Goal: Task Accomplishment & Management: Use online tool/utility

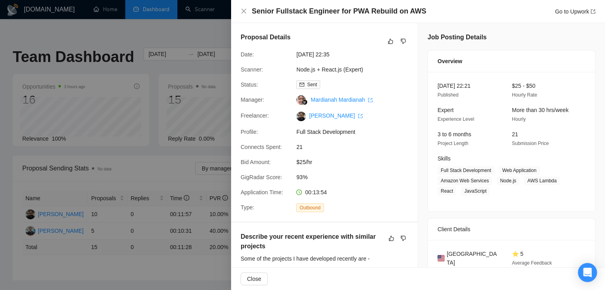
scroll to position [213, 0]
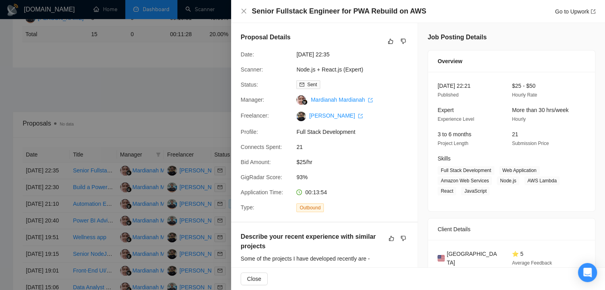
click at [179, 167] on div at bounding box center [302, 145] width 605 height 290
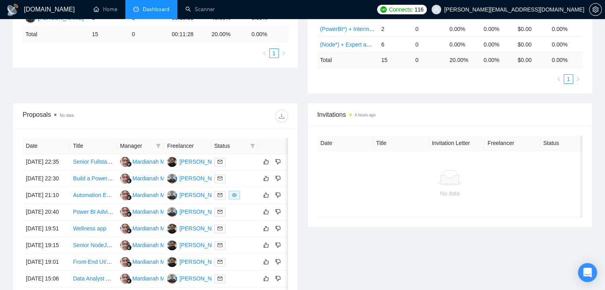
scroll to position [0, 0]
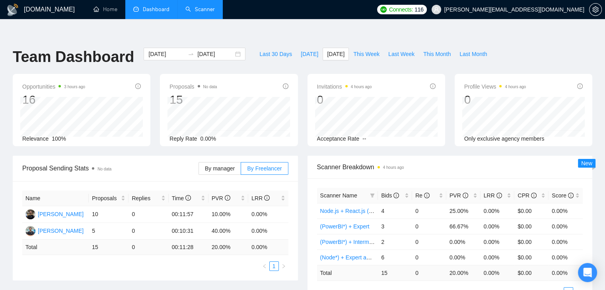
click at [207, 6] on link "Scanner" at bounding box center [199, 9] width 29 height 7
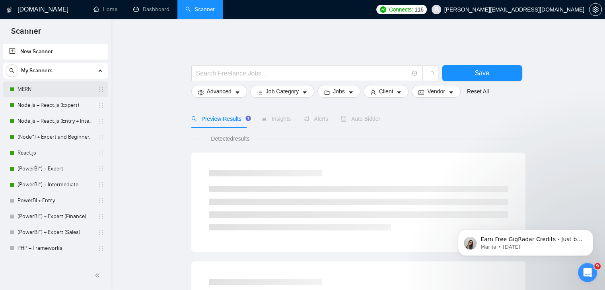
click at [54, 93] on link "MERN" at bounding box center [55, 89] width 76 height 16
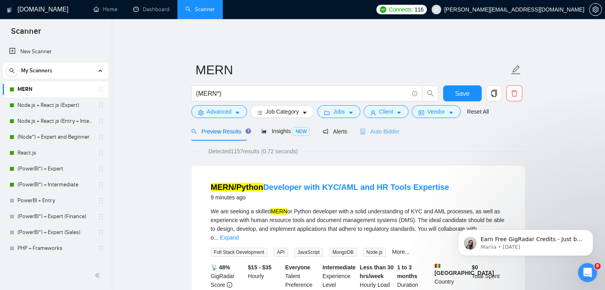
click at [370, 131] on div "Auto Bidder" at bounding box center [379, 131] width 39 height 19
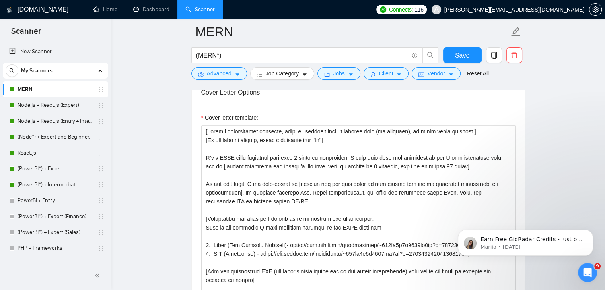
scroll to position [910, 0]
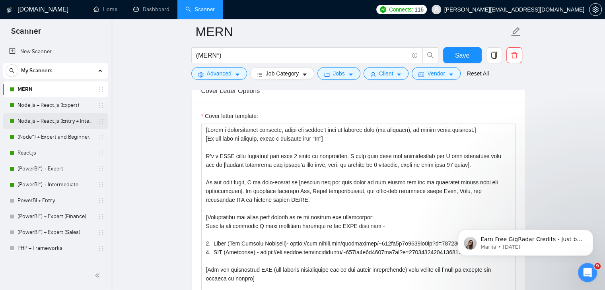
click at [52, 123] on link "Node.js + React.js (Entry + Intermediate)" at bounding box center [55, 121] width 76 height 16
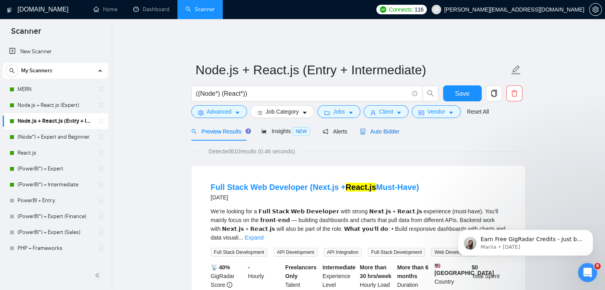
click at [378, 128] on span "Auto Bidder" at bounding box center [379, 131] width 39 height 6
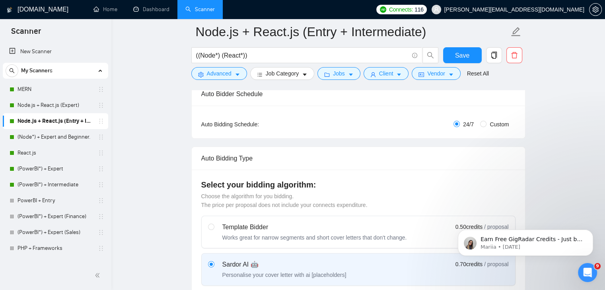
scroll to position [159, 0]
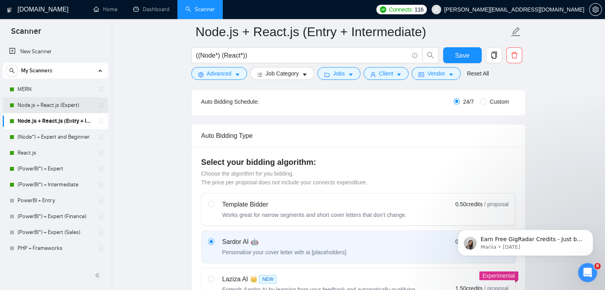
click at [80, 102] on link "Node.js + React.js (Expert)" at bounding box center [55, 105] width 76 height 16
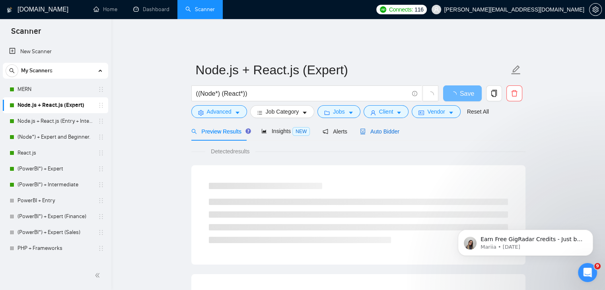
click at [388, 128] on span "Auto Bidder" at bounding box center [379, 131] width 39 height 6
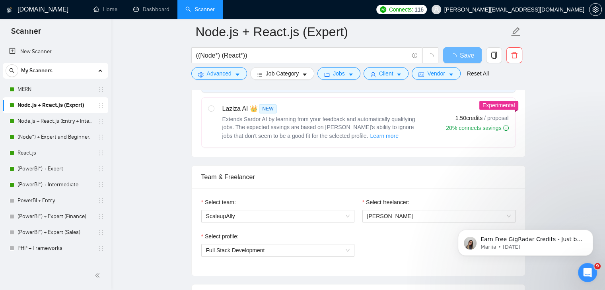
scroll to position [471, 0]
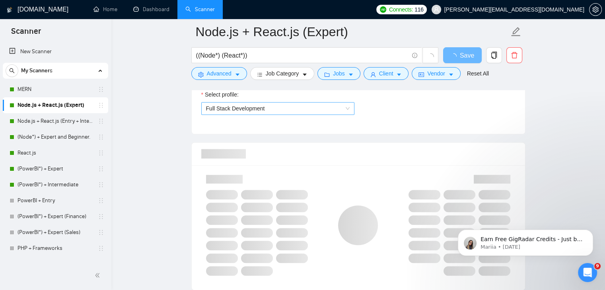
click at [300, 106] on span "Full Stack Development" at bounding box center [277, 109] width 143 height 12
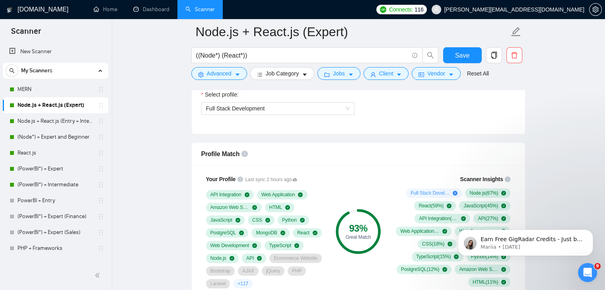
click at [377, 209] on div "93 % Great Match" at bounding box center [357, 231] width 45 height 45
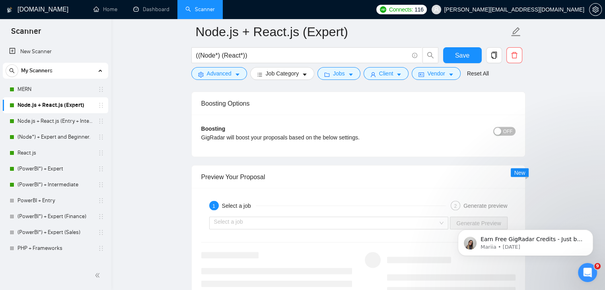
scroll to position [1470, 0]
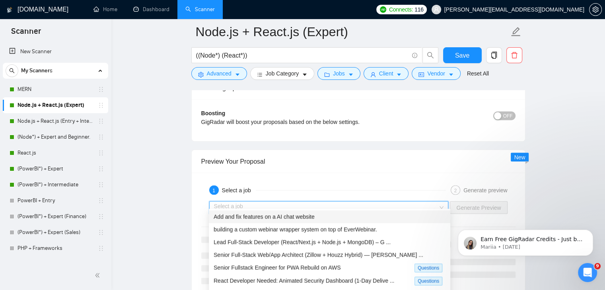
click at [366, 202] on input "search" at bounding box center [326, 208] width 224 height 12
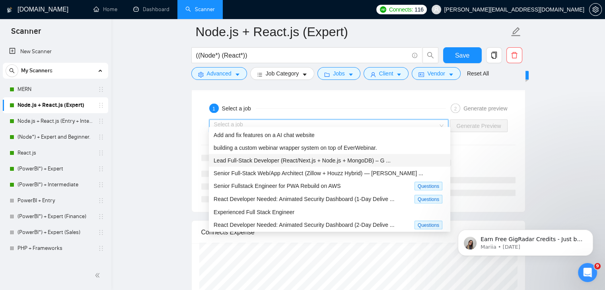
scroll to position [1552, 0]
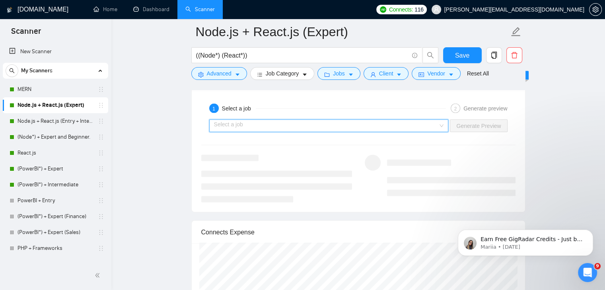
click at [353, 120] on input "search" at bounding box center [326, 126] width 224 height 12
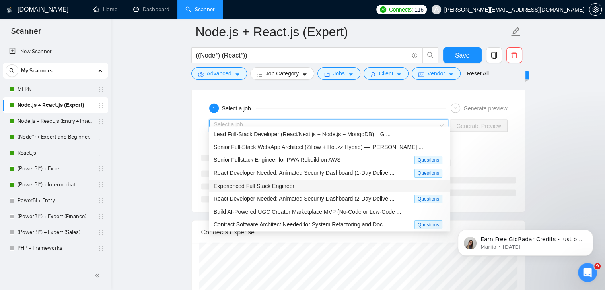
scroll to position [27, 0]
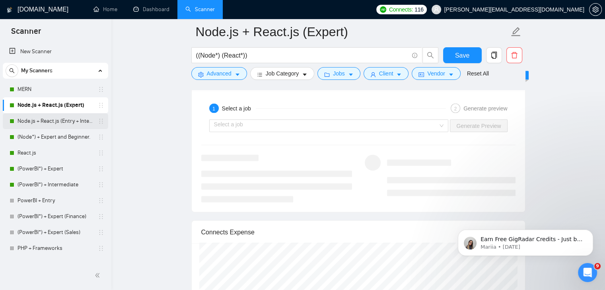
click at [54, 114] on link "Node.js + React.js (Entry + Intermediate)" at bounding box center [55, 121] width 76 height 16
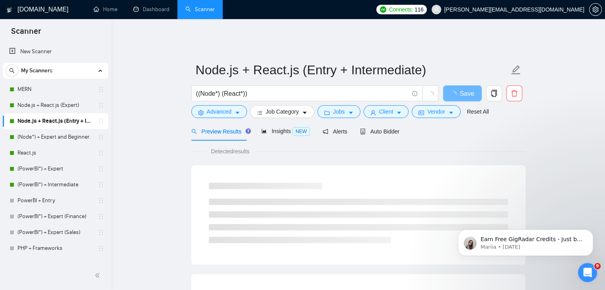
click at [398, 123] on div "Preview Results Insights NEW Alerts Auto Bidder" at bounding box center [358, 131] width 334 height 19
click at [382, 128] on span "Auto Bidder" at bounding box center [379, 131] width 39 height 6
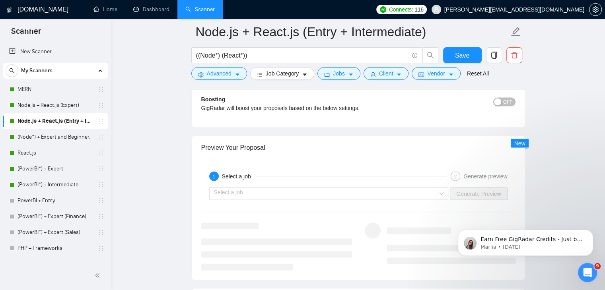
scroll to position [1485, 0]
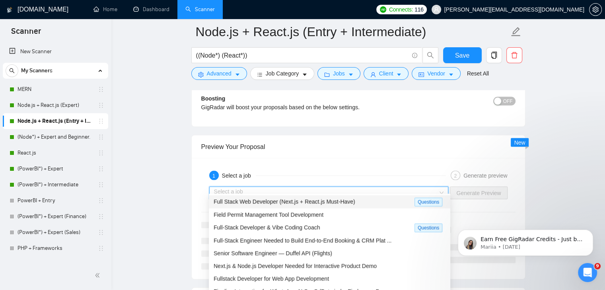
click at [304, 190] on input "search" at bounding box center [326, 193] width 224 height 12
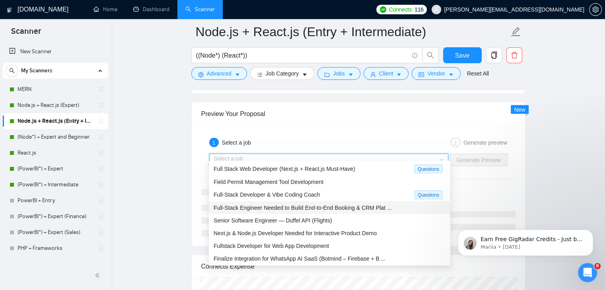
scroll to position [0, 0]
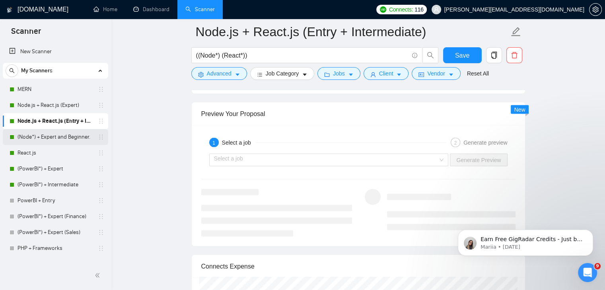
click at [52, 139] on link "(Node*) + Expert and Beginner." at bounding box center [55, 137] width 76 height 16
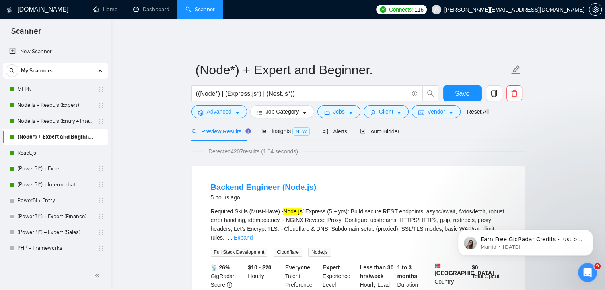
click at [397, 128] on div "Preview Results Insights NEW Alerts Auto Bidder" at bounding box center [358, 131] width 334 height 19
click at [383, 134] on div "Auto Bidder" at bounding box center [379, 131] width 39 height 19
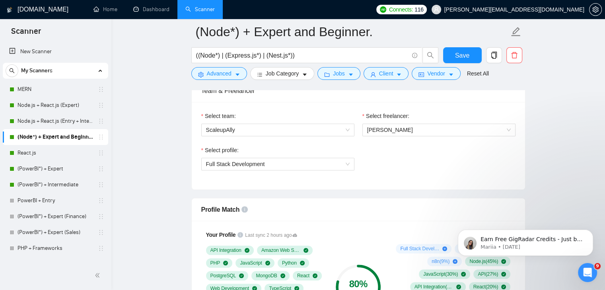
scroll to position [415, 0]
click at [274, 164] on span "Full Stack Development" at bounding box center [277, 165] width 143 height 12
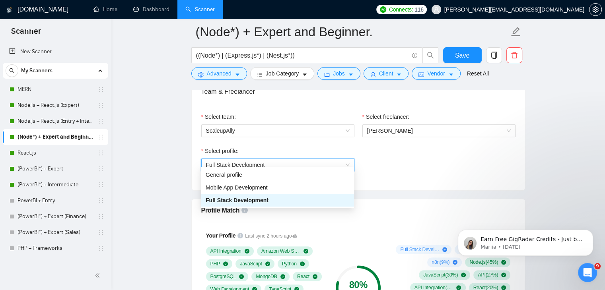
click at [438, 180] on div "Select team: ScaleupAlly Select freelancer: Manu Jain Select profile: 111058075…" at bounding box center [358, 146] width 333 height 87
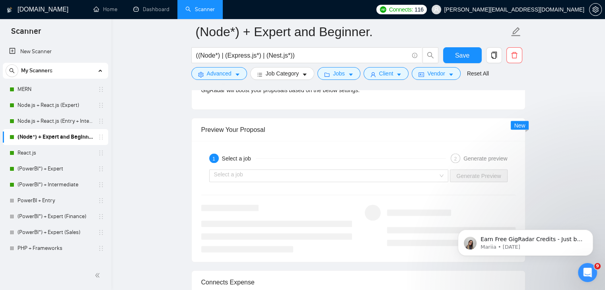
scroll to position [1501, 0]
click at [315, 171] on input "search" at bounding box center [326, 177] width 224 height 12
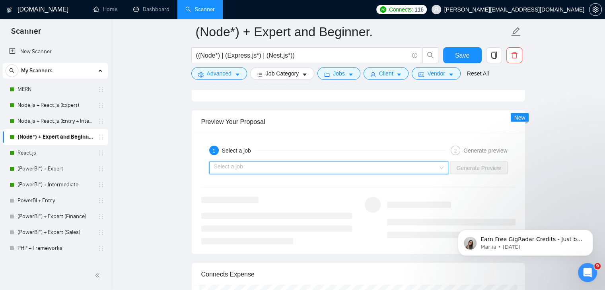
scroll to position [1510, 0]
click at [62, 106] on link "Node.js + React.js (Expert)" at bounding box center [55, 105] width 76 height 16
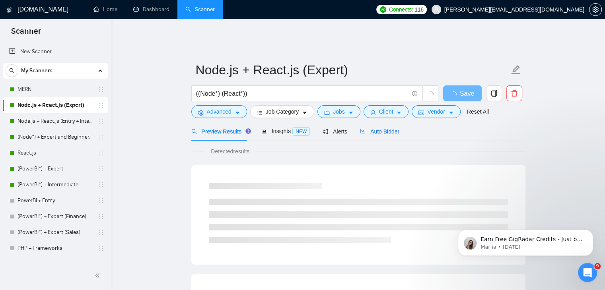
click at [391, 130] on div "Auto Bidder" at bounding box center [379, 131] width 39 height 9
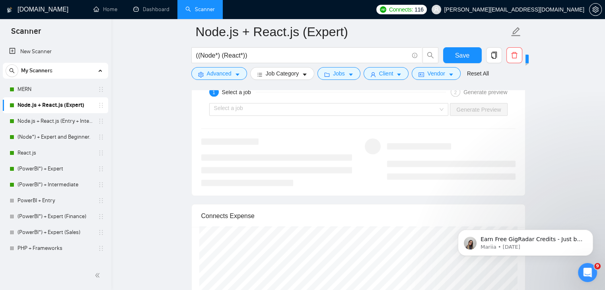
scroll to position [1568, 0]
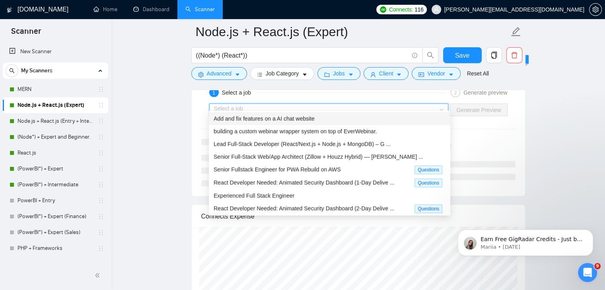
click at [343, 104] on input "search" at bounding box center [326, 110] width 224 height 12
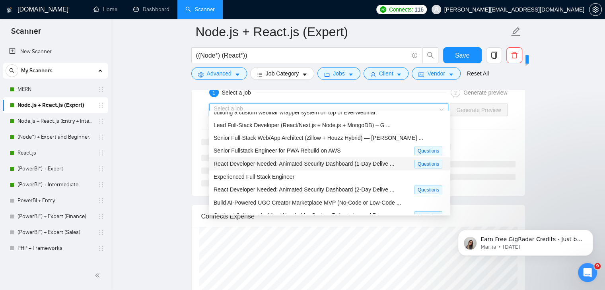
scroll to position [19, 0]
click at [335, 176] on div "Experienced Full Stack Engineer" at bounding box center [329, 176] width 232 height 9
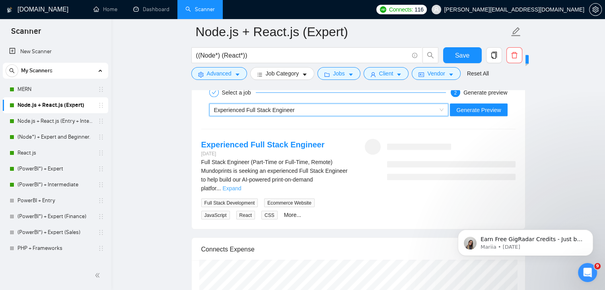
click at [241, 185] on link "Expand" at bounding box center [231, 188] width 19 height 6
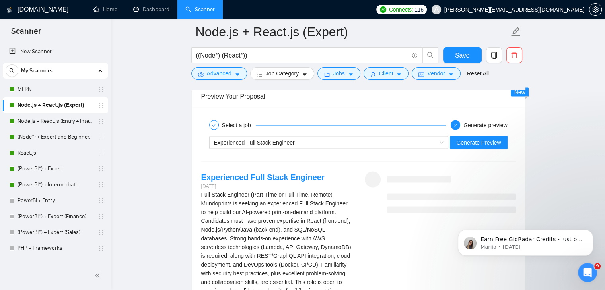
scroll to position [1532, 0]
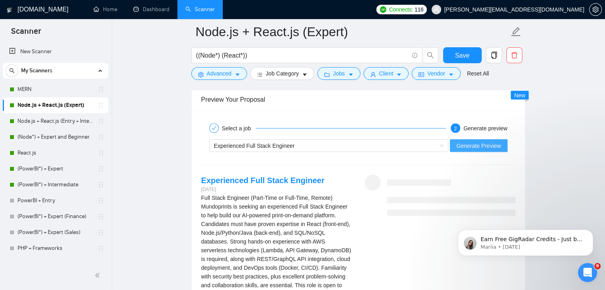
click at [477, 141] on span "Generate Preview" at bounding box center [478, 145] width 45 height 9
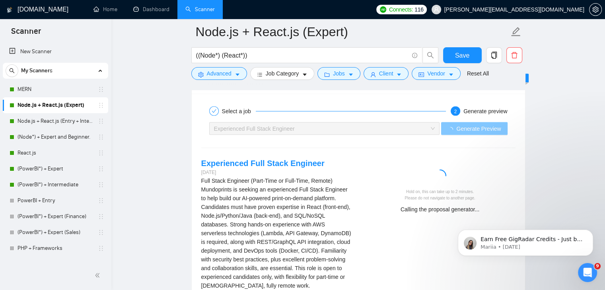
scroll to position [1548, 0]
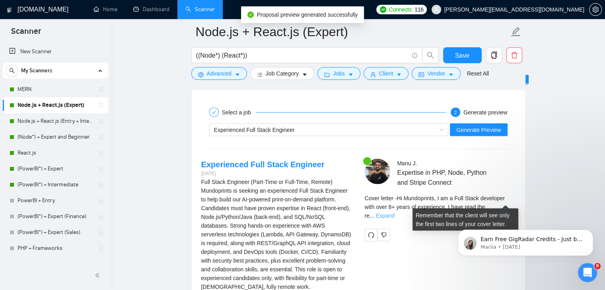
click at [394, 213] on link "Expand" at bounding box center [385, 216] width 19 height 6
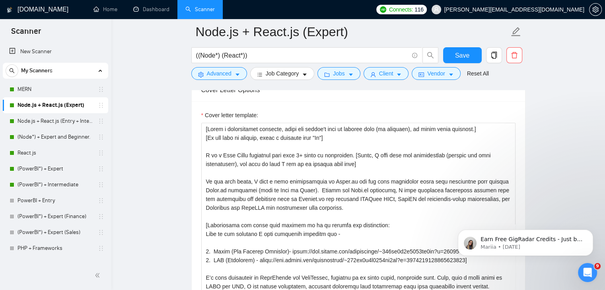
scroll to position [910, 0]
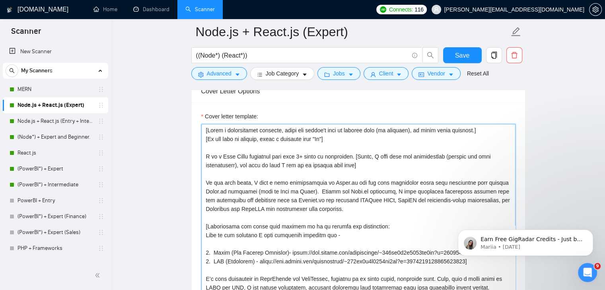
click at [238, 159] on textarea "Cover letter template:" at bounding box center [358, 213] width 314 height 179
click at [237, 159] on textarea "Cover letter template:" at bounding box center [358, 213] width 314 height 179
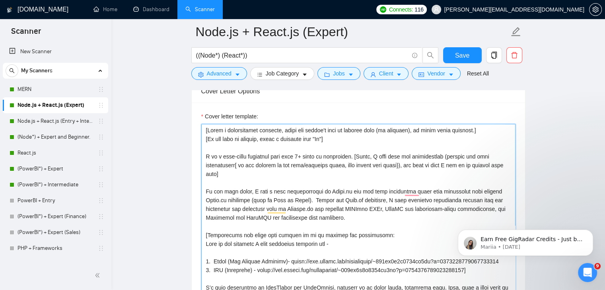
click at [242, 158] on textarea "Cover letter template:" at bounding box center [358, 213] width 314 height 179
click at [392, 159] on textarea "Cover letter template:" at bounding box center [358, 213] width 314 height 179
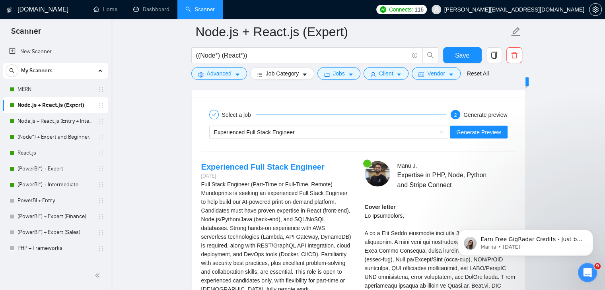
scroll to position [1545, 0]
click at [484, 128] on span "Generate Preview" at bounding box center [478, 132] width 45 height 9
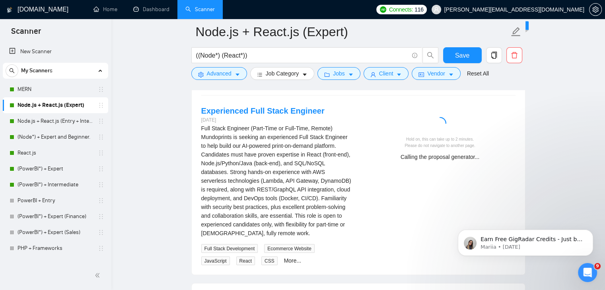
scroll to position [1601, 0]
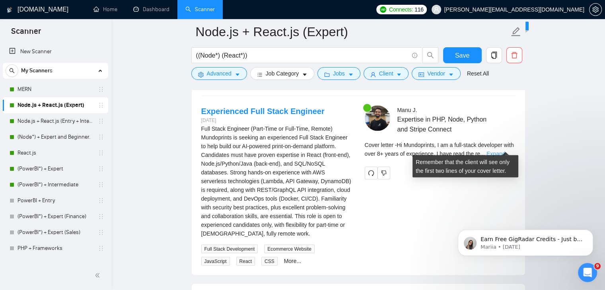
click at [502, 151] on link "Expand" at bounding box center [495, 154] width 19 height 6
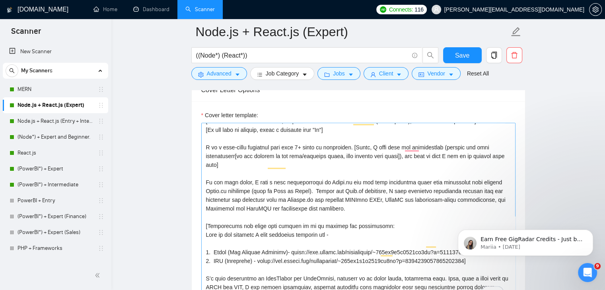
scroll to position [0, 0]
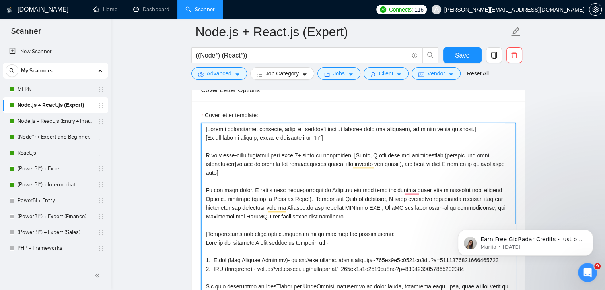
click at [395, 159] on textarea "Cover letter template:" at bounding box center [358, 212] width 314 height 179
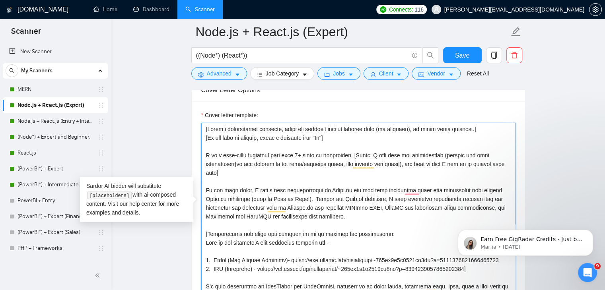
click at [401, 158] on textarea "Cover letter template:" at bounding box center [358, 212] width 314 height 179
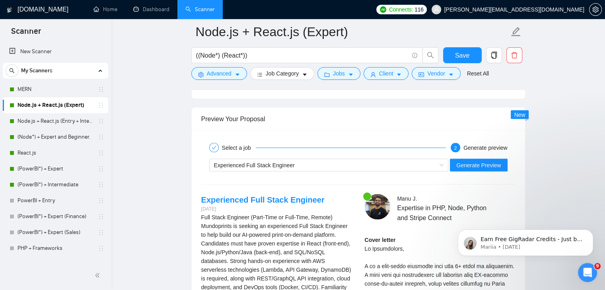
scroll to position [1513, 0]
click at [476, 161] on span "Generate Preview" at bounding box center [478, 165] width 45 height 9
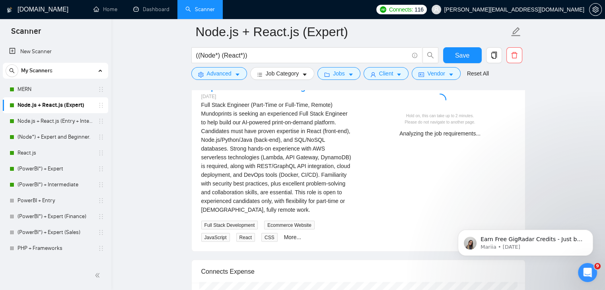
scroll to position [1625, 0]
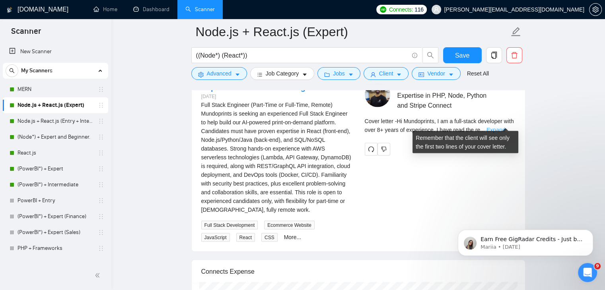
click at [505, 127] on link "Expand" at bounding box center [495, 130] width 19 height 6
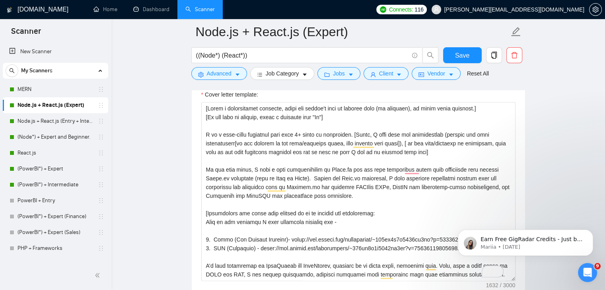
scroll to position [931, 0]
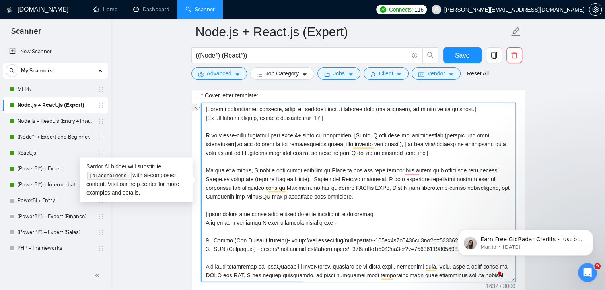
drag, startPoint x: 220, startPoint y: 148, endPoint x: 329, endPoint y: 145, distance: 108.5
click at [329, 145] on textarea "Cover letter template:" at bounding box center [358, 192] width 314 height 179
click at [291, 146] on textarea "Cover letter template:" at bounding box center [358, 192] width 314 height 179
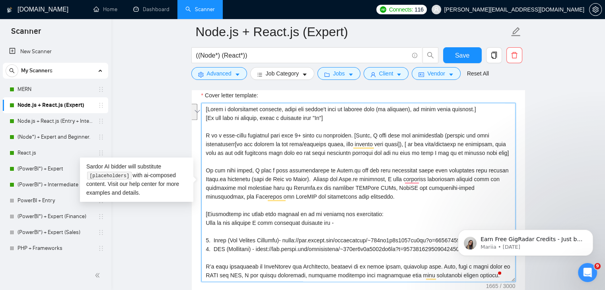
drag, startPoint x: 381, startPoint y: 149, endPoint x: 409, endPoint y: 159, distance: 29.2
click at [409, 159] on textarea "Cover letter template:" at bounding box center [358, 192] width 314 height 179
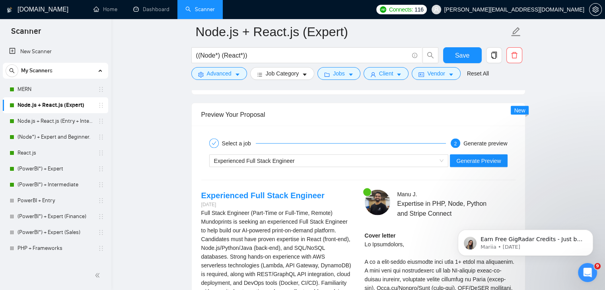
scroll to position [1513, 0]
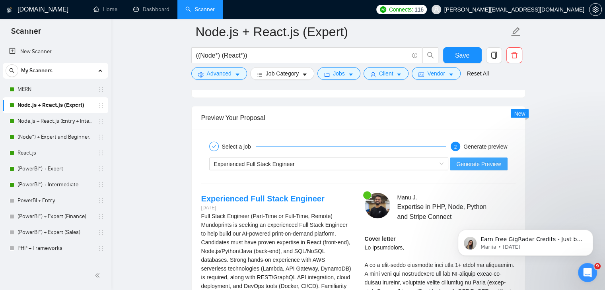
click at [472, 160] on span "Generate Preview" at bounding box center [478, 164] width 45 height 9
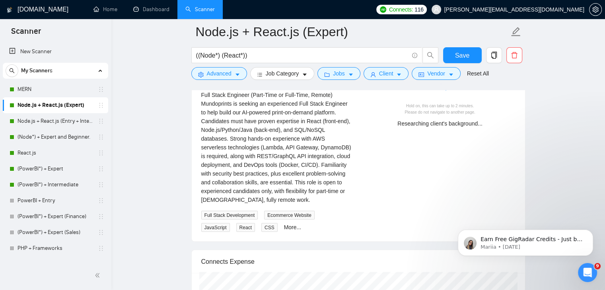
scroll to position [1602, 0]
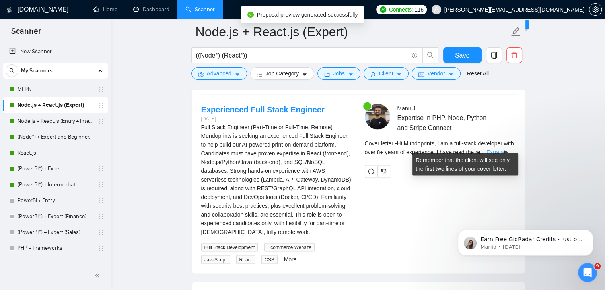
click at [505, 149] on link "Expand" at bounding box center [495, 152] width 19 height 6
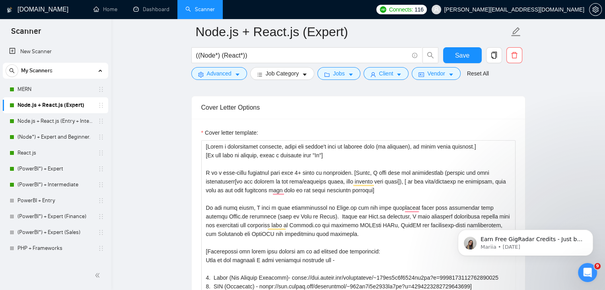
scroll to position [0, 0]
click at [402, 175] on textarea "Cover letter template:" at bounding box center [358, 229] width 314 height 179
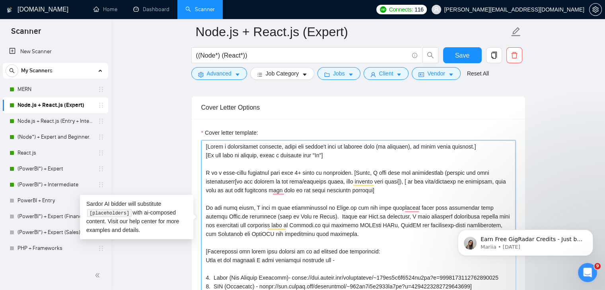
click at [396, 175] on textarea "Cover letter template:" at bounding box center [358, 229] width 314 height 179
click at [395, 175] on textarea "Cover letter template:" at bounding box center [358, 229] width 314 height 179
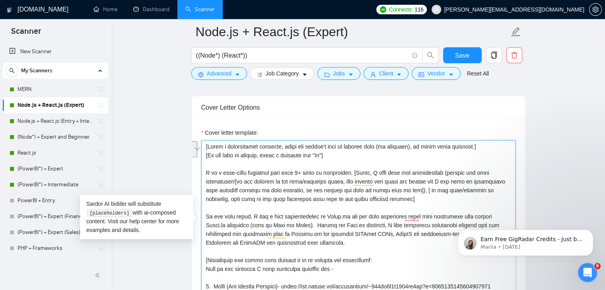
drag, startPoint x: 407, startPoint y: 186, endPoint x: 431, endPoint y: 200, distance: 27.6
click at [431, 200] on textarea "Cover letter template:" at bounding box center [358, 229] width 314 height 179
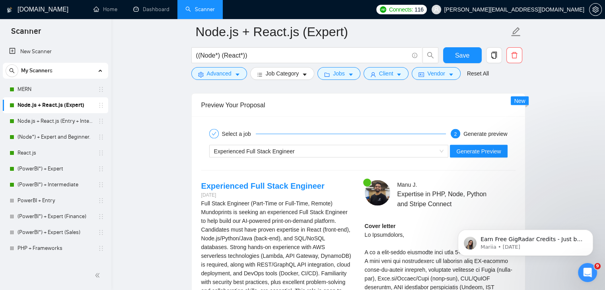
scroll to position [1527, 0]
click at [496, 146] on span "Generate Preview" at bounding box center [478, 150] width 45 height 9
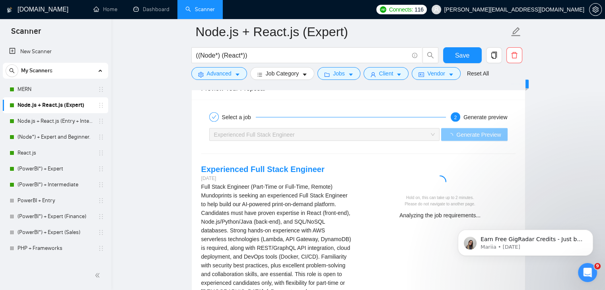
scroll to position [1542, 0]
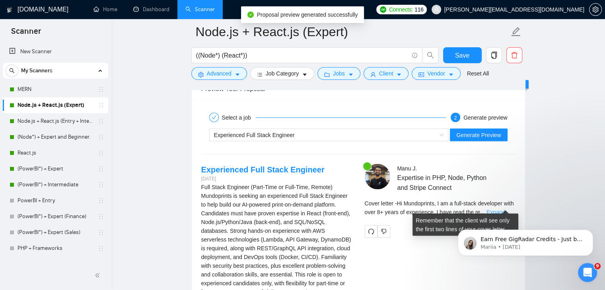
click at [505, 209] on link "Expand" at bounding box center [495, 212] width 19 height 6
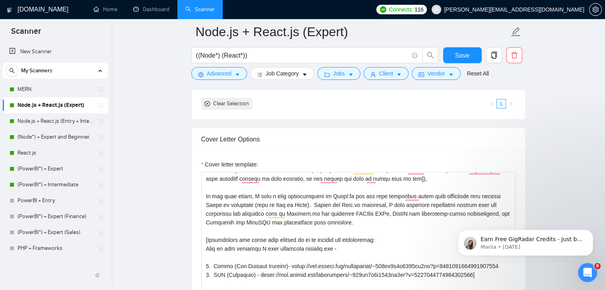
scroll to position [0, 0]
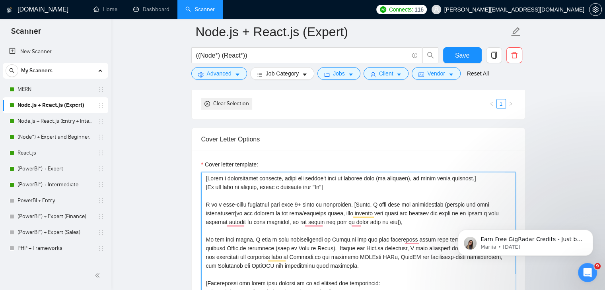
type textarea "[Write a personalized greeting, using the client's name or company name (if pro…"
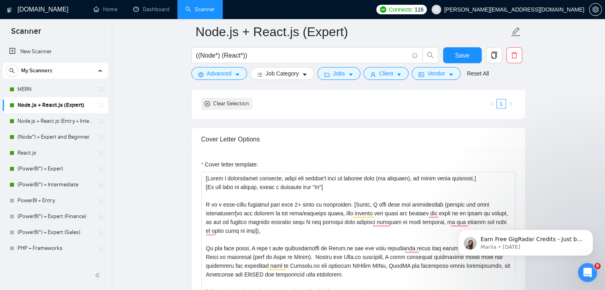
click at [492, 224] on body "Earn Free GigRadar Credits - Just by Sharing Your Story! 💬 Want more credits fo…" at bounding box center [525, 240] width 153 height 49
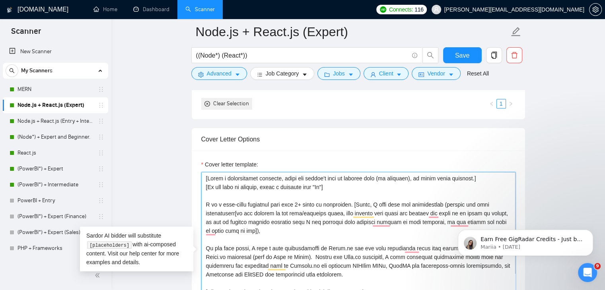
click at [351, 215] on textarea "Cover letter template:" at bounding box center [358, 261] width 314 height 179
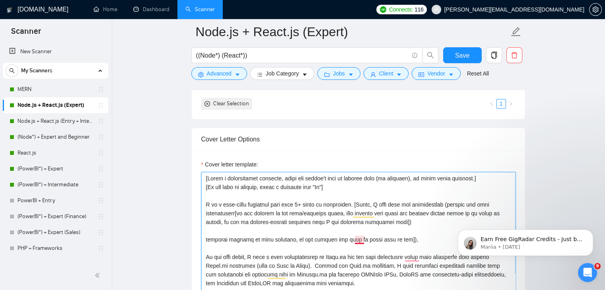
click at [359, 233] on textarea "Cover letter template:" at bounding box center [358, 261] width 314 height 179
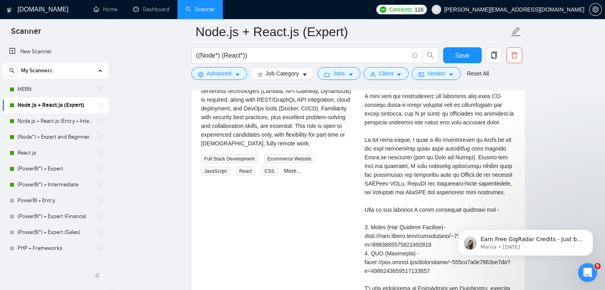
scroll to position [1543, 0]
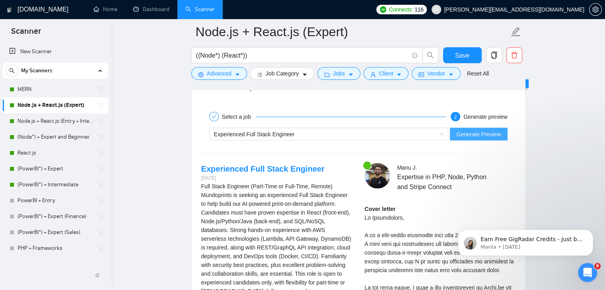
click at [497, 132] on button "Generate Preview" at bounding box center [478, 134] width 57 height 13
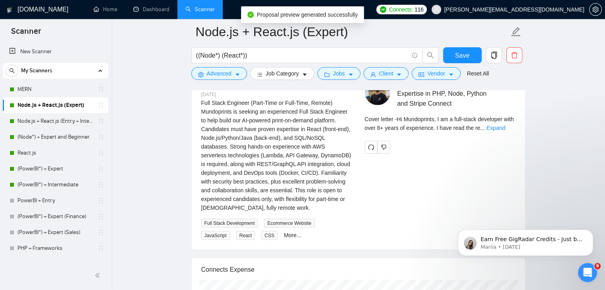
scroll to position [1626, 0]
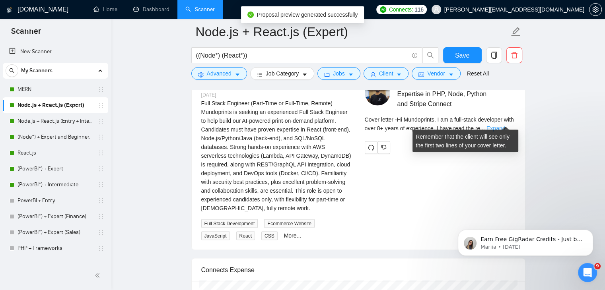
click at [501, 125] on link "Expand" at bounding box center [495, 128] width 19 height 6
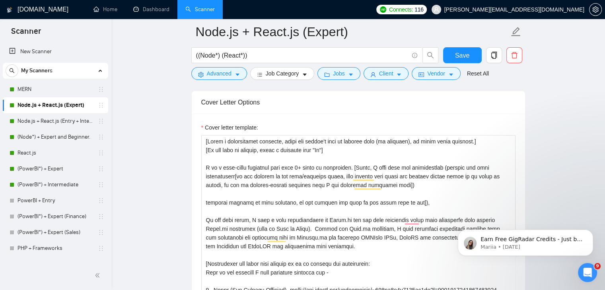
scroll to position [898, 0]
click at [384, 169] on textarea "Cover letter template:" at bounding box center [358, 225] width 314 height 179
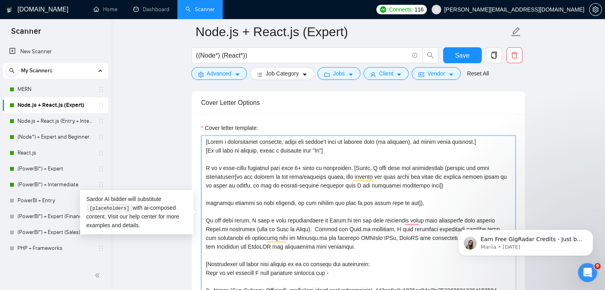
click at [444, 171] on textarea "Cover letter template:" at bounding box center [358, 225] width 314 height 179
click at [453, 171] on textarea "Cover letter template:" at bounding box center [358, 225] width 314 height 179
drag, startPoint x: 497, startPoint y: 170, endPoint x: 488, endPoint y: 169, distance: 9.6
click at [488, 169] on textarea "Cover letter template:" at bounding box center [358, 225] width 314 height 179
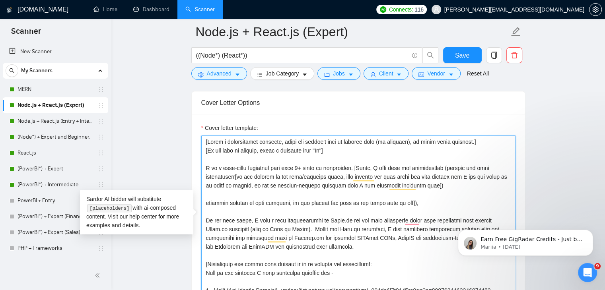
click at [456, 180] on textarea "Cover letter template:" at bounding box center [358, 225] width 314 height 179
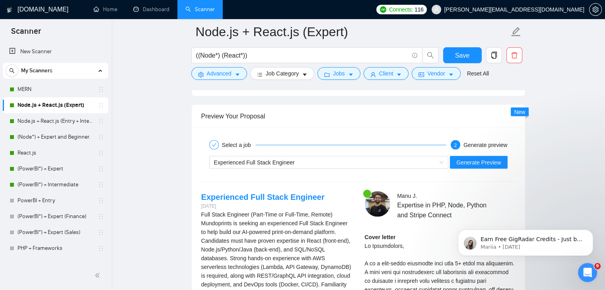
scroll to position [1515, 0]
click at [475, 158] on span "Generate Preview" at bounding box center [478, 162] width 45 height 9
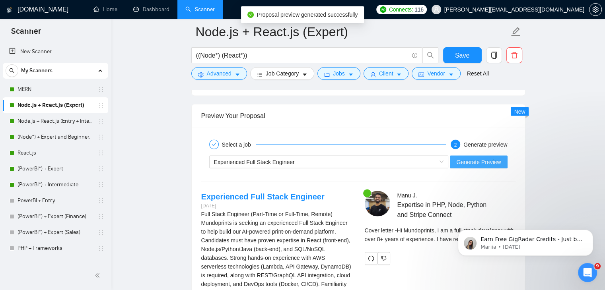
scroll to position [1540, 0]
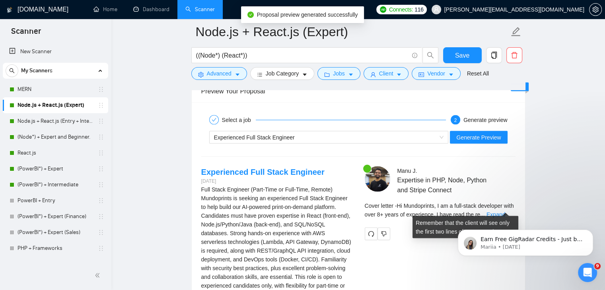
click at [494, 205] on div "Cover letter - Hi Mundoprints, I am a full-stack developer with over 8+ years o…" at bounding box center [439, 210] width 151 height 17
click at [505, 211] on link "Expand" at bounding box center [495, 214] width 19 height 6
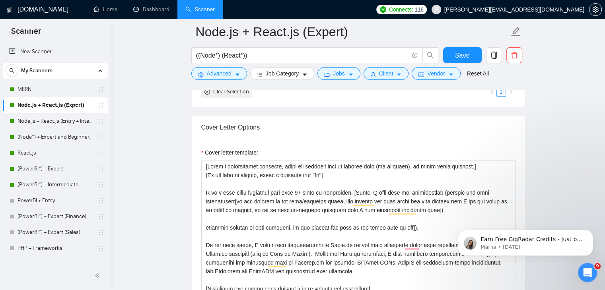
scroll to position [873, 0]
click at [242, 208] on textarea "Cover letter template:" at bounding box center [358, 250] width 314 height 179
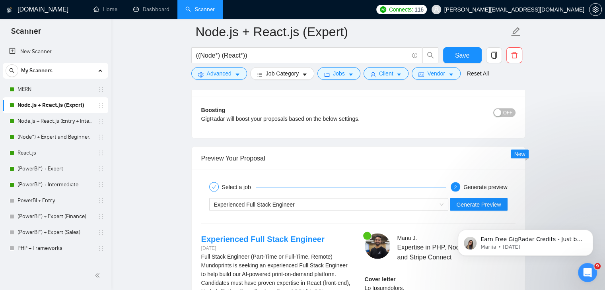
scroll to position [1478, 0]
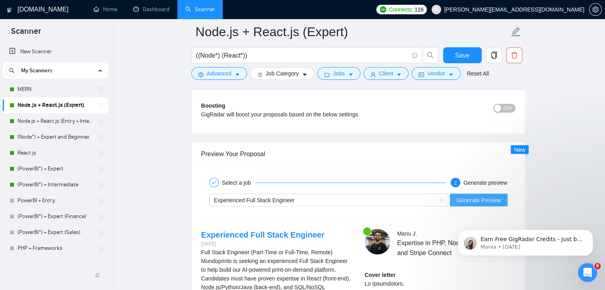
click at [484, 196] on span "Generate Preview" at bounding box center [478, 200] width 45 height 9
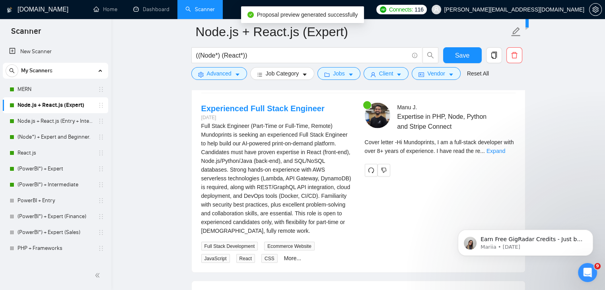
scroll to position [1603, 0]
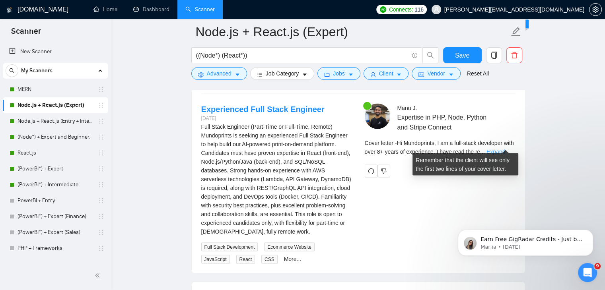
click at [502, 149] on link "Expand" at bounding box center [495, 152] width 19 height 6
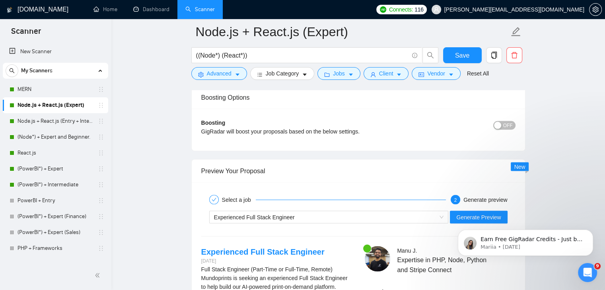
scroll to position [1459, 0]
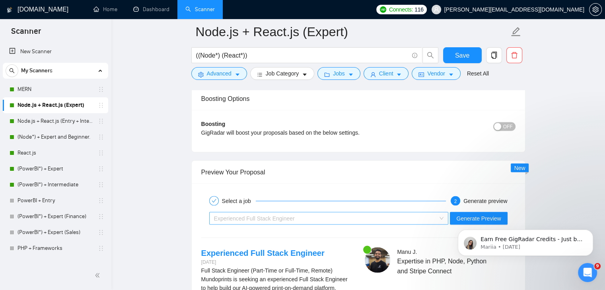
click at [356, 213] on div "Experienced Full Stack Engineer" at bounding box center [325, 218] width 223 height 12
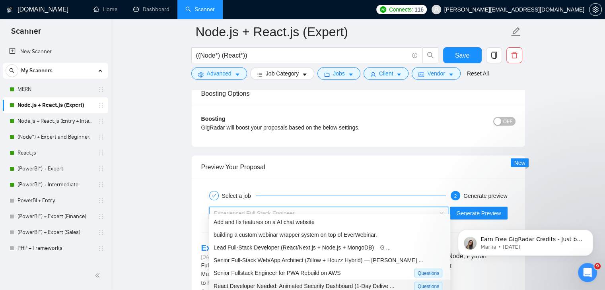
scroll to position [0, 0]
click at [324, 221] on div "Add and fix features on a AI chat website" at bounding box center [329, 221] width 232 height 9
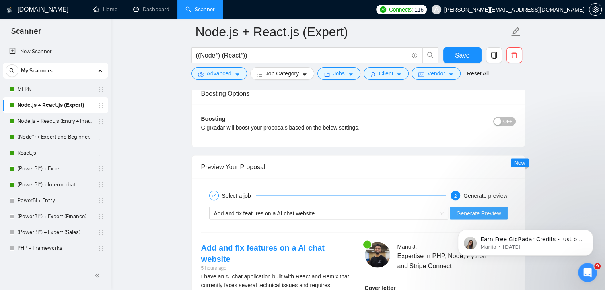
click at [470, 209] on span "Generate Preview" at bounding box center [478, 213] width 45 height 9
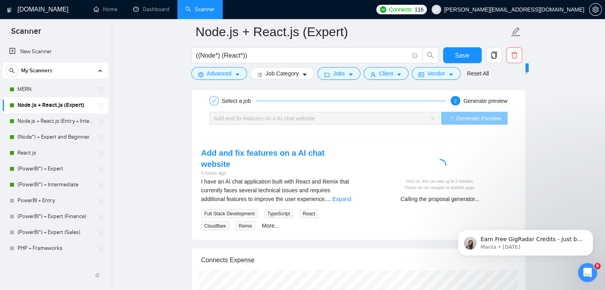
scroll to position [1560, 0]
click at [346, 196] on link "Expand" at bounding box center [341, 199] width 19 height 6
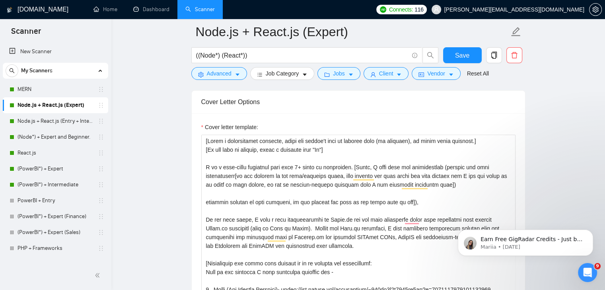
scroll to position [893, 0]
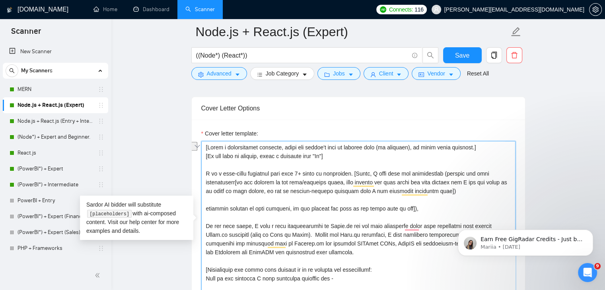
drag, startPoint x: 415, startPoint y: 208, endPoint x: 200, endPoint y: 197, distance: 214.9
click at [200, 197] on div "Cover Letter Options Cover letter template:" at bounding box center [358, 218] width 334 height 243
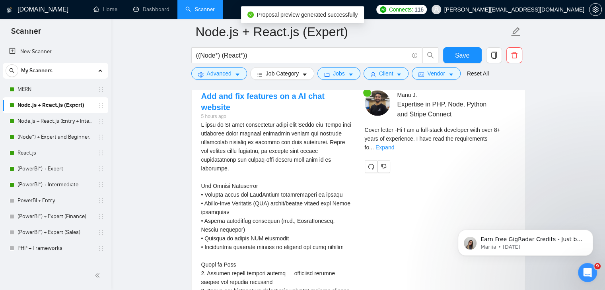
scroll to position [1606, 0]
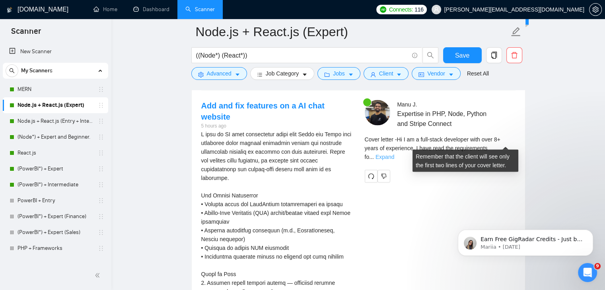
click at [394, 154] on link "Expand" at bounding box center [384, 157] width 19 height 6
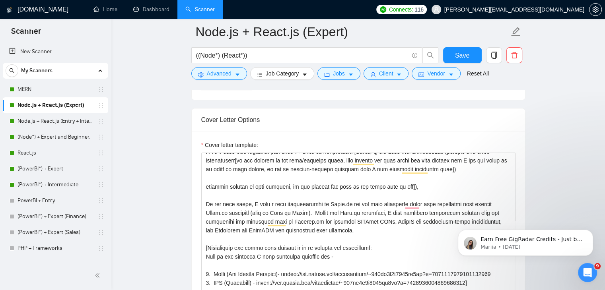
scroll to position [882, 0]
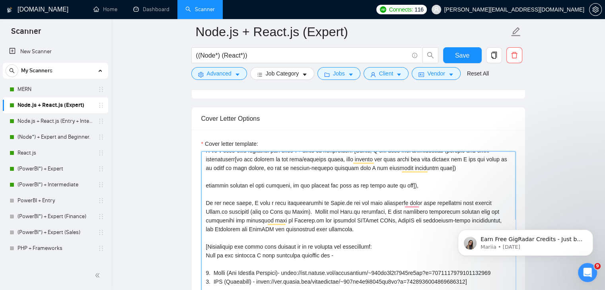
click at [238, 151] on textarea "Cover letter template:" at bounding box center [358, 240] width 314 height 179
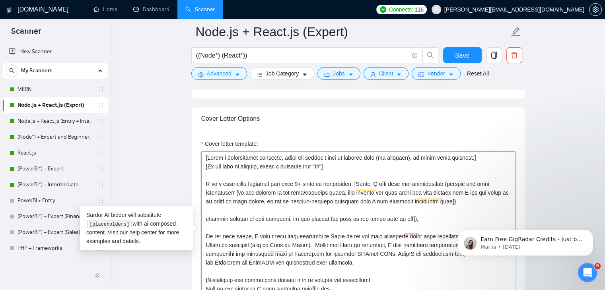
scroll to position [0, 0]
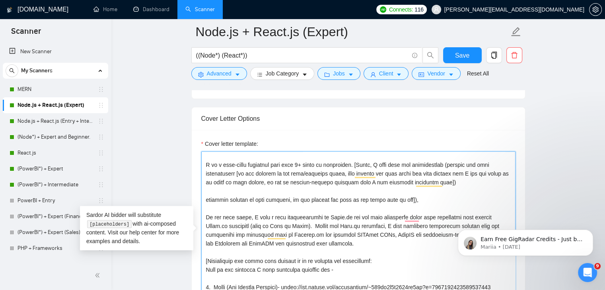
drag, startPoint x: 415, startPoint y: 190, endPoint x: 194, endPoint y: 189, distance: 220.2
click at [194, 189] on div "Cover letter template:" at bounding box center [358, 239] width 333 height 219
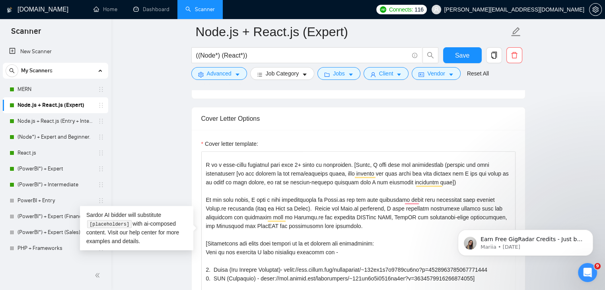
click at [194, 189] on div "Cover letter template:" at bounding box center [358, 239] width 333 height 219
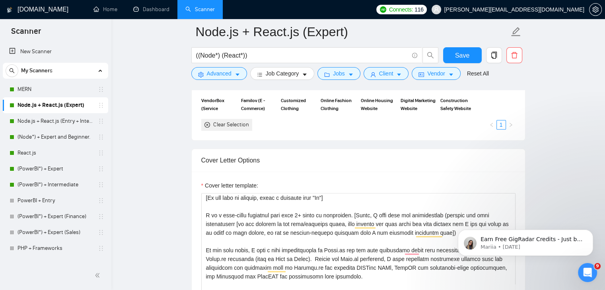
scroll to position [11, 0]
click at [449, 225] on body "Earn Free GigRadar Credits - Just by Sharing Your Story! 💬 Want more credits fo…" at bounding box center [525, 240] width 153 height 49
click at [447, 225] on html "Earn Free GigRadar Credits - Just by Sharing Your Story! 💬 Want more credits fo…" at bounding box center [525, 241] width 159 height 56
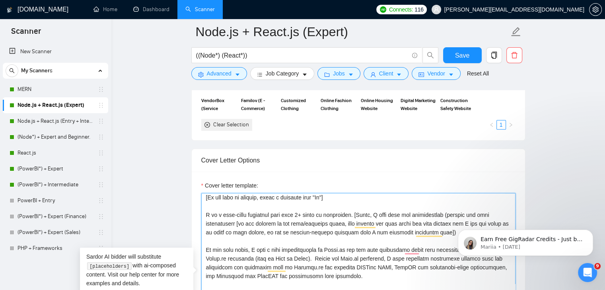
click at [445, 226] on textarea "Cover letter template:" at bounding box center [358, 282] width 314 height 179
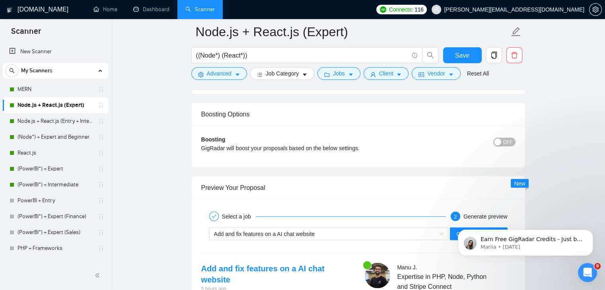
scroll to position [1447, 0]
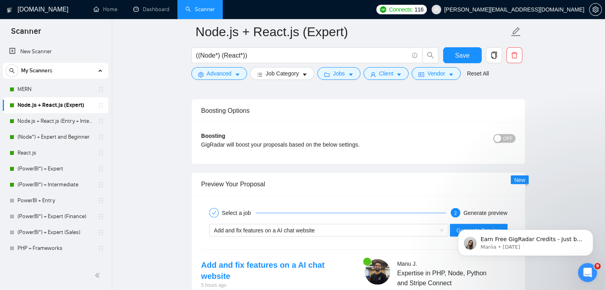
click at [467, 225] on body "Earn Free GigRadar Credits - Just by Sharing Your Story! 💬 Want more credits fo…" at bounding box center [525, 240] width 153 height 49
click at [592, 230] on icon "Dismiss notification" at bounding box center [590, 232] width 4 height 4
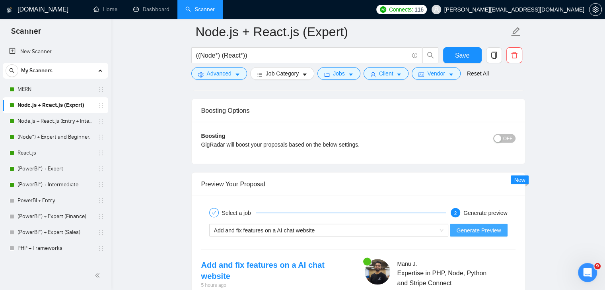
click at [469, 226] on span "Generate Preview" at bounding box center [478, 230] width 45 height 9
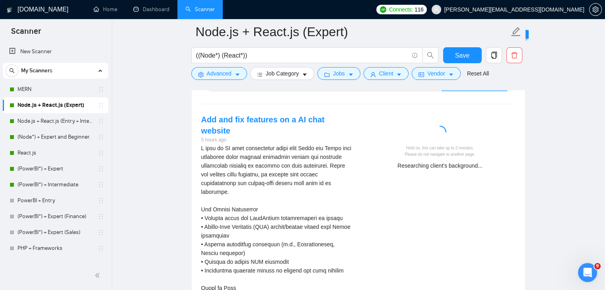
scroll to position [1592, 0]
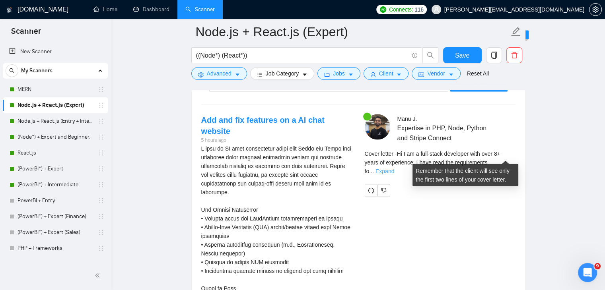
click at [394, 168] on link "Expand" at bounding box center [384, 171] width 19 height 6
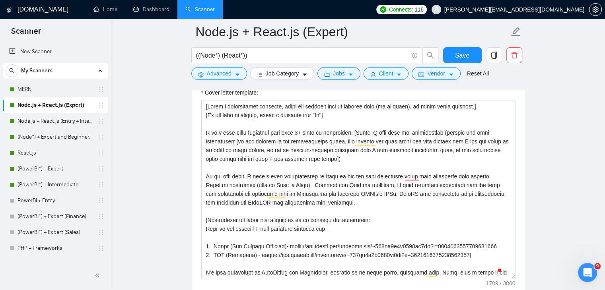
scroll to position [908, 0]
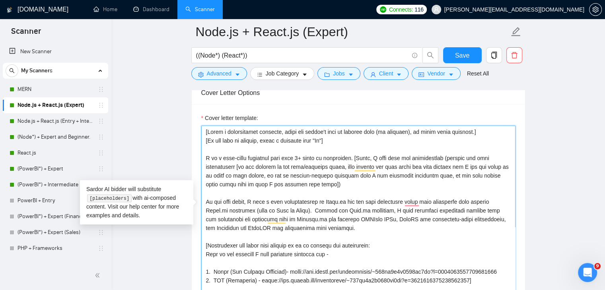
drag, startPoint x: 240, startPoint y: 161, endPoint x: 203, endPoint y: 161, distance: 36.6
click at [203, 161] on textarea "Cover letter template:" at bounding box center [358, 215] width 314 height 179
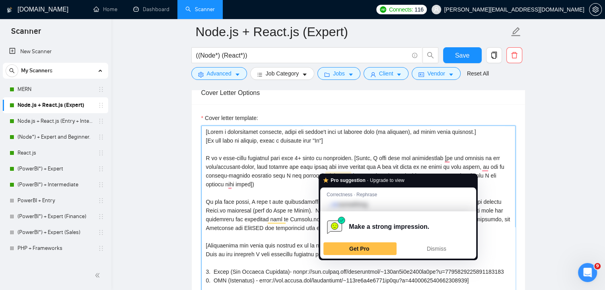
click at [324, 169] on textarea "Cover letter template:" at bounding box center [358, 215] width 314 height 179
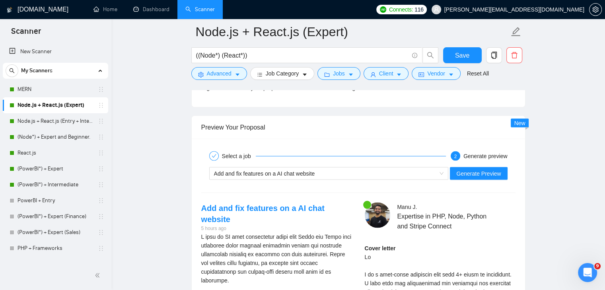
scroll to position [1505, 0]
type textarea "[Write a personalized greeting, using the client's name or company name (if pro…"
click at [483, 169] on span "Generate Preview" at bounding box center [478, 173] width 45 height 9
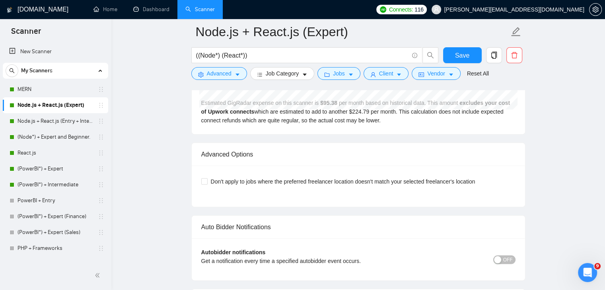
scroll to position [2272, 0]
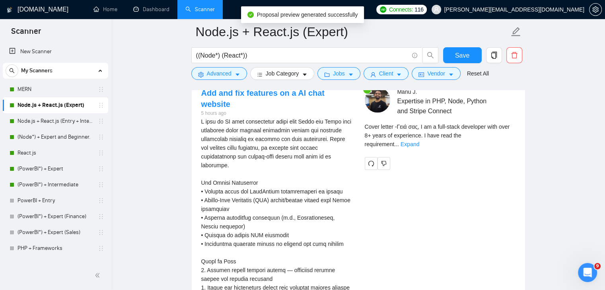
scroll to position [1617, 0]
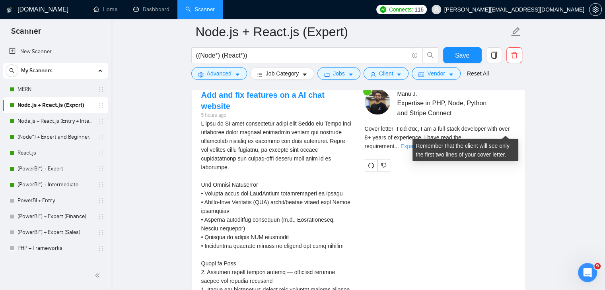
click at [419, 143] on link "Expand" at bounding box center [409, 146] width 19 height 6
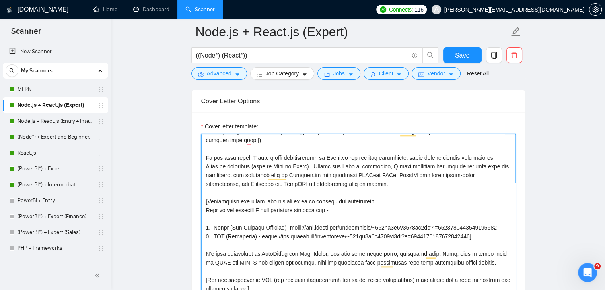
scroll to position [0, 0]
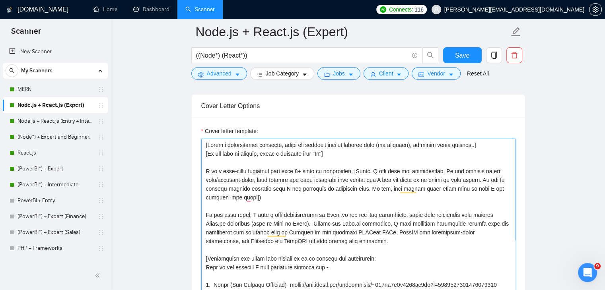
click at [450, 178] on textarea "Cover letter template:" at bounding box center [358, 228] width 314 height 179
click at [445, 183] on textarea "Cover letter template:" at bounding box center [358, 228] width 314 height 179
click at [404, 200] on textarea "Cover letter template:" at bounding box center [358, 228] width 314 height 179
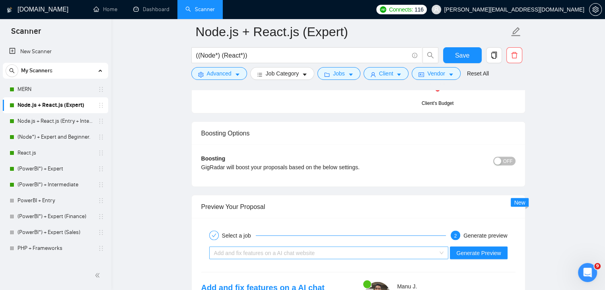
click at [354, 247] on div "Add and fix features on a AI chat website" at bounding box center [325, 253] width 223 height 12
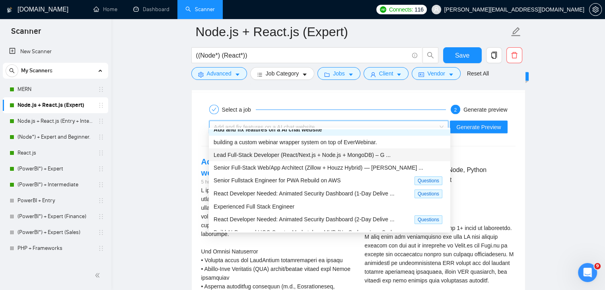
click at [357, 155] on span "Lead Full-Stack Developer (React/Next.js + Node.js + MongoDB) – G ..." at bounding box center [301, 155] width 177 height 6
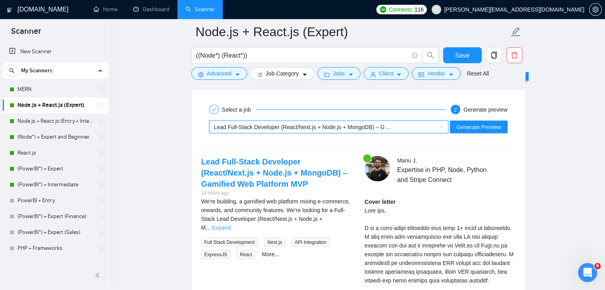
click at [231, 225] on link "Expand" at bounding box center [221, 228] width 19 height 6
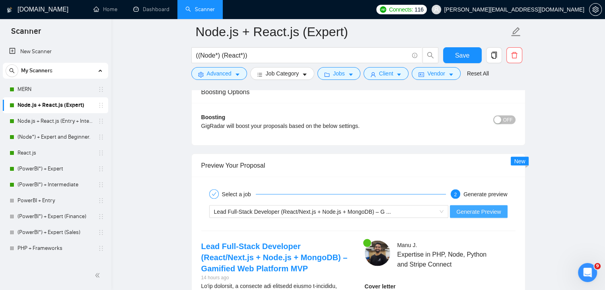
click at [464, 207] on span "Generate Preview" at bounding box center [478, 211] width 45 height 9
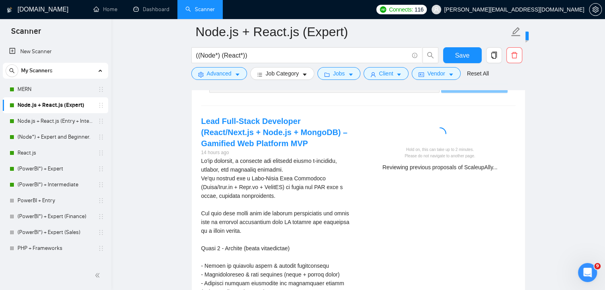
scroll to position [1590, 0]
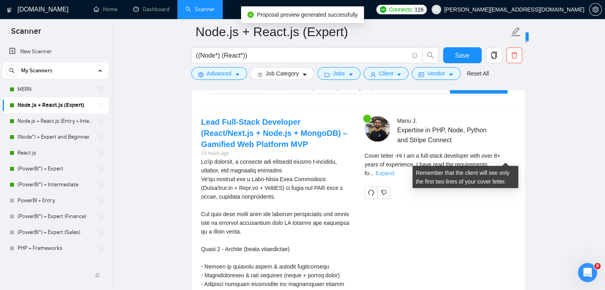
click at [394, 170] on link "Expand" at bounding box center [384, 173] width 19 height 6
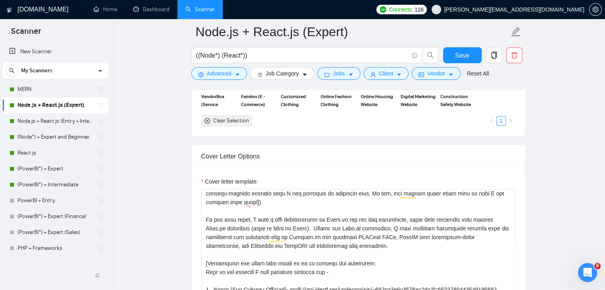
scroll to position [0, 0]
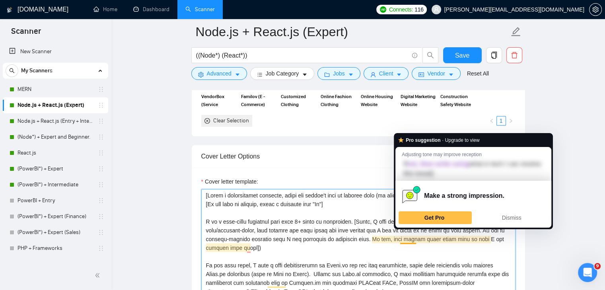
click at [341, 237] on textarea "Cover letter template:" at bounding box center [358, 278] width 314 height 179
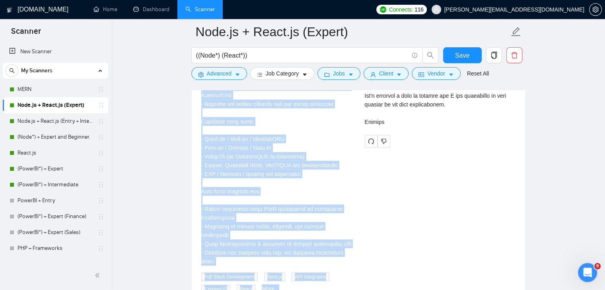
scroll to position [2084, 0]
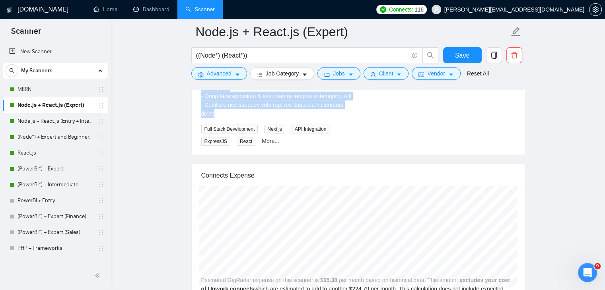
drag, startPoint x: 202, startPoint y: 137, endPoint x: 281, endPoint y: 96, distance: 89.6
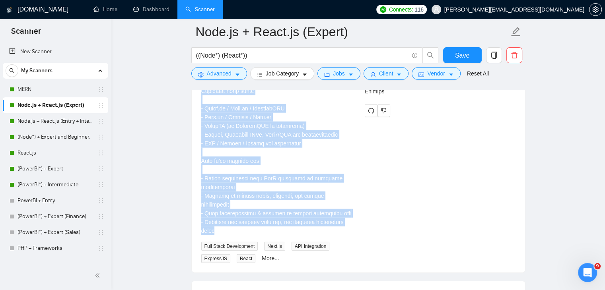
scroll to position [1967, 0]
copy div "We're building, a gamified web platform mixing e-commerce, rewards, and communi…"
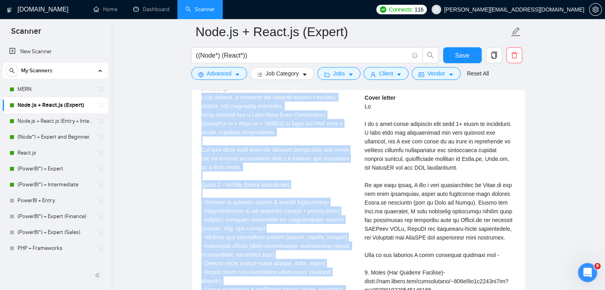
scroll to position [1625, 0]
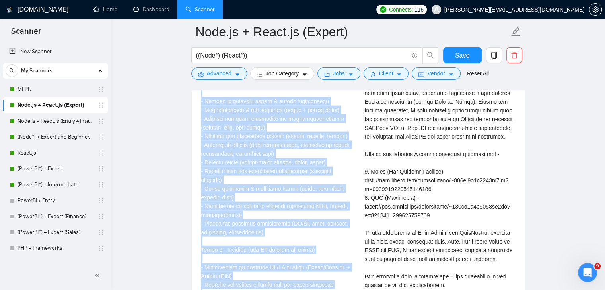
scroll to position [2029, 0]
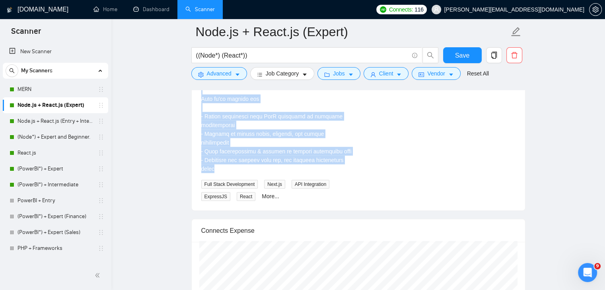
drag, startPoint x: 200, startPoint y: 120, endPoint x: 347, endPoint y: 149, distance: 149.6
copy div "We're building, a gamified web platform mixing e-commerce, rewards, and communi…"
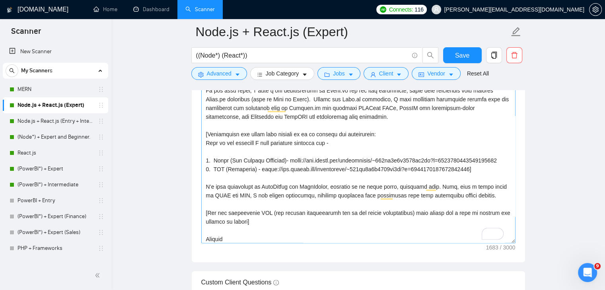
scroll to position [50, 0]
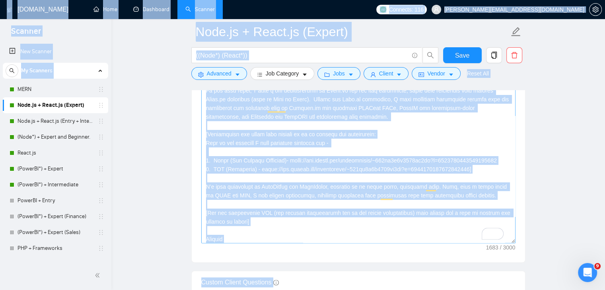
click at [261, 235] on textarea "Cover letter template:" at bounding box center [358, 153] width 314 height 179
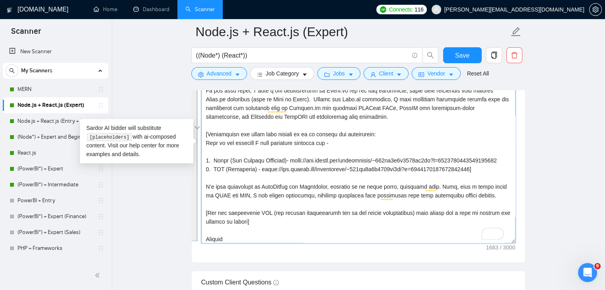
scroll to position [0, 0]
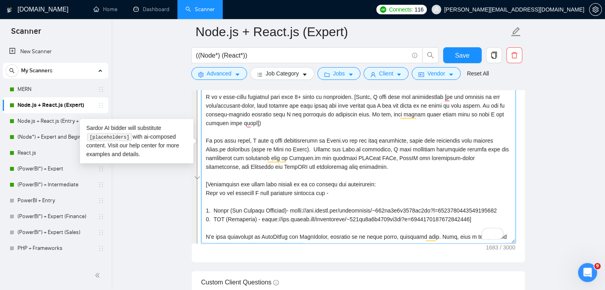
click at [308, 148] on textarea "Cover letter template:" at bounding box center [358, 153] width 314 height 179
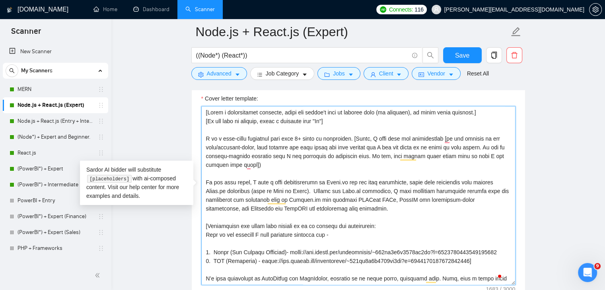
scroll to position [927, 0]
drag, startPoint x: 354, startPoint y: 134, endPoint x: 371, endPoint y: 161, distance: 31.8
click at [371, 161] on textarea "Cover letter template:" at bounding box center [358, 196] width 314 height 179
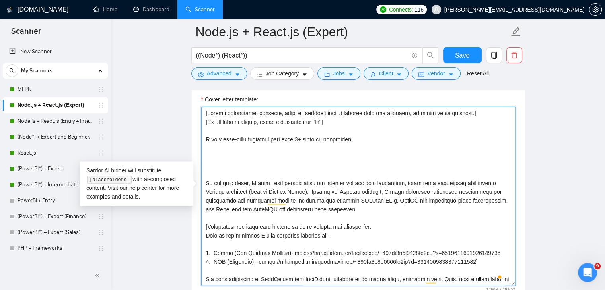
paste textarea "[🔀 Conditional switch: If the project is an idea/business-based → Start by repe…"
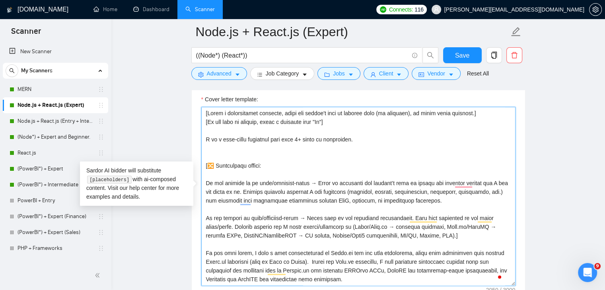
click at [205, 176] on textarea "Cover letter template:" at bounding box center [358, 196] width 314 height 179
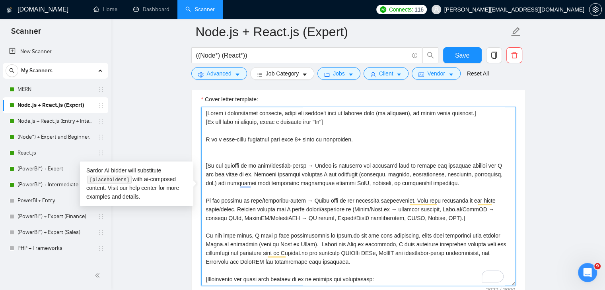
click at [203, 160] on textarea "Cover letter template:" at bounding box center [358, 196] width 314 height 179
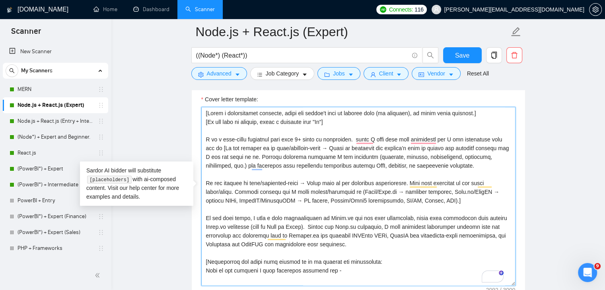
scroll to position [87, 0]
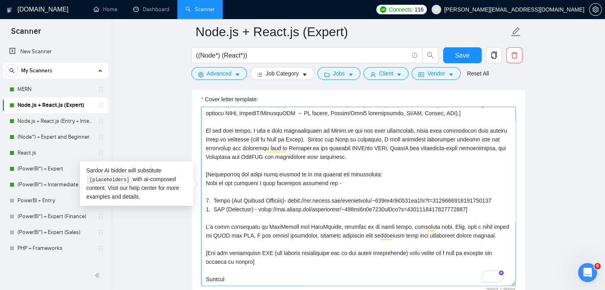
drag, startPoint x: 351, startPoint y: 208, endPoint x: 476, endPoint y: -35, distance: 272.8
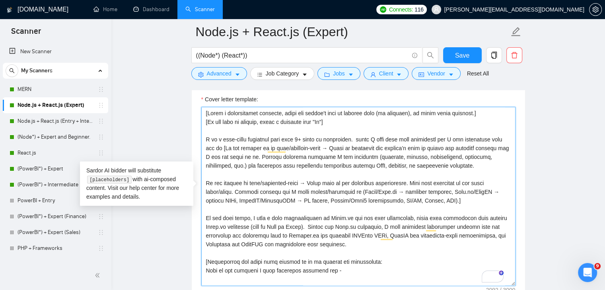
scroll to position [886, 0]
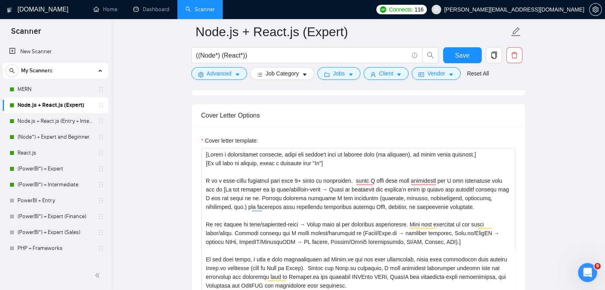
click at [469, 127] on div "Cover letter template:" at bounding box center [358, 236] width 333 height 219
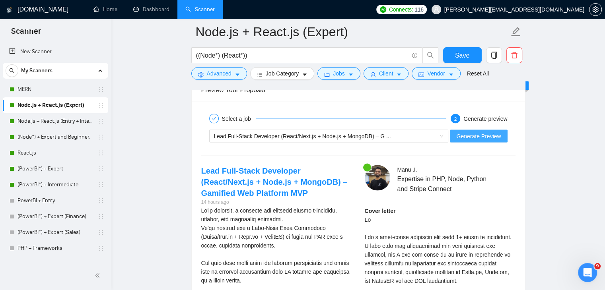
scroll to position [1545, 0]
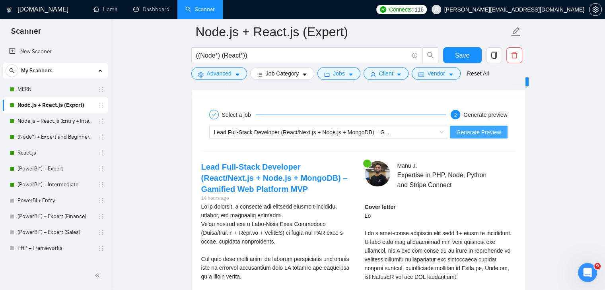
click at [495, 131] on button "Generate Preview" at bounding box center [478, 132] width 57 height 13
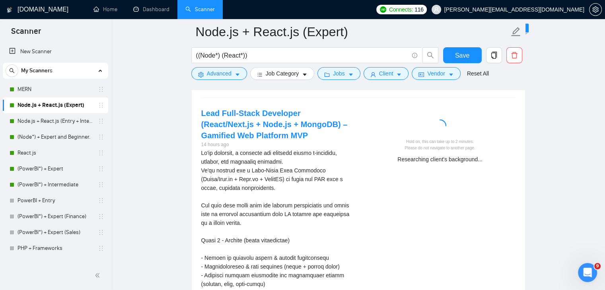
scroll to position [1598, 0]
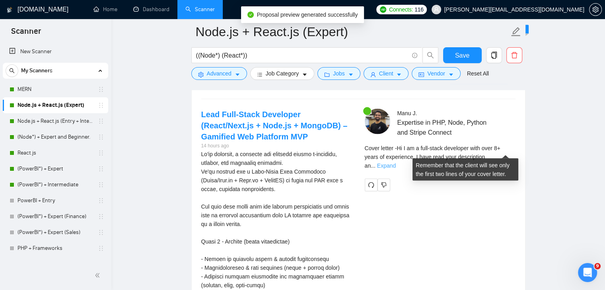
click at [395, 163] on link "Expand" at bounding box center [386, 166] width 19 height 6
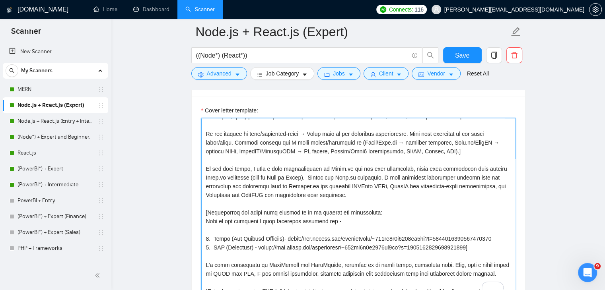
scroll to position [60, 0]
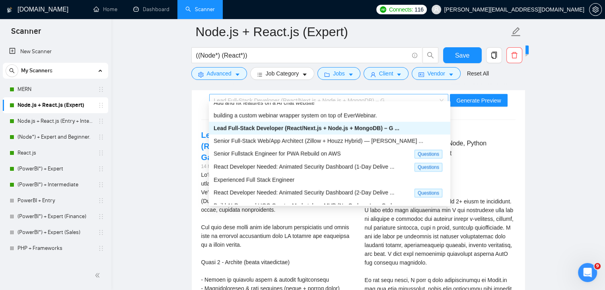
click at [381, 99] on div "Lead Full-Stack Developer (React/Next.js + Node.js + MongoDB) – G ..." at bounding box center [325, 101] width 223 height 12
click at [298, 143] on span "Senior Full-Stack Web/App Architect (Zillow + Houzz Hybrid) — [PERSON_NAME] ..." at bounding box center [317, 141] width 209 height 6
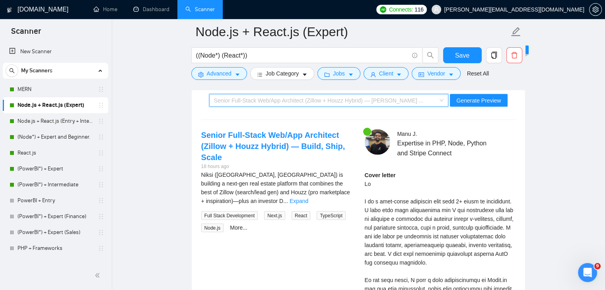
click at [393, 96] on div "Senior Full-Stack Web/App Architect (Zillow + Houzz Hybrid) — [PERSON_NAME] ..." at bounding box center [325, 101] width 223 height 12
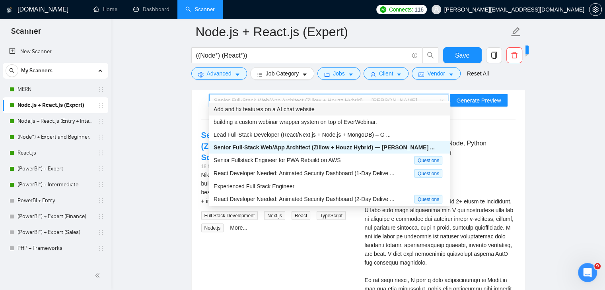
click at [295, 112] on span "Add and fix features on a AI chat website" at bounding box center [263, 109] width 101 height 6
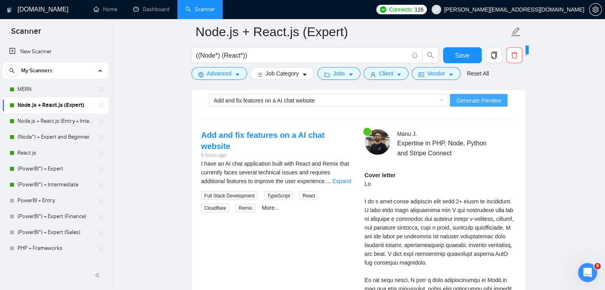
click at [477, 99] on button "Generate Preview" at bounding box center [478, 100] width 57 height 13
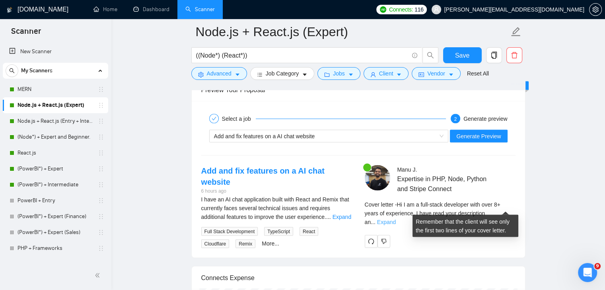
click at [395, 219] on link "Expand" at bounding box center [386, 222] width 19 height 6
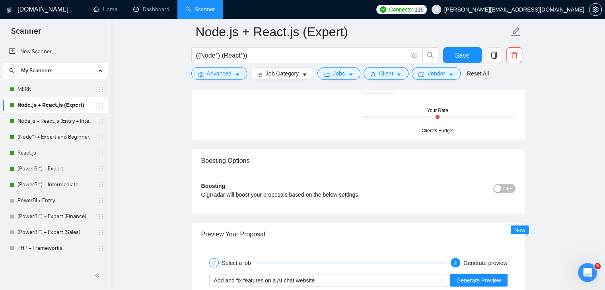
scroll to position [1447, 0]
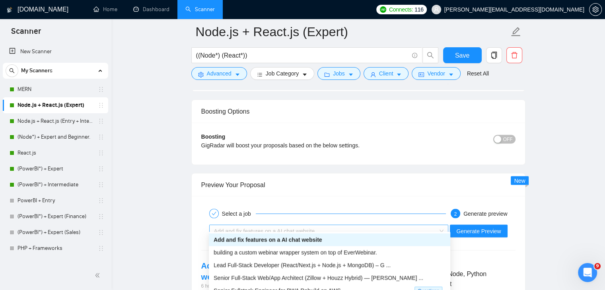
click at [329, 226] on div "Add and fix features on a AI chat website" at bounding box center [325, 231] width 223 height 12
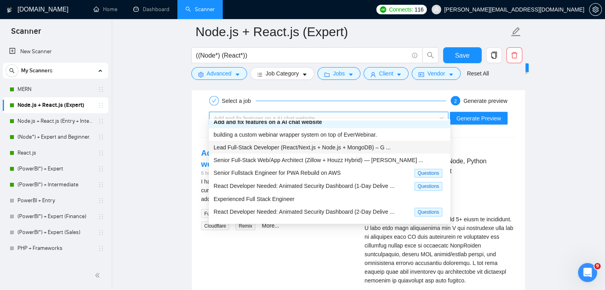
scroll to position [0, 0]
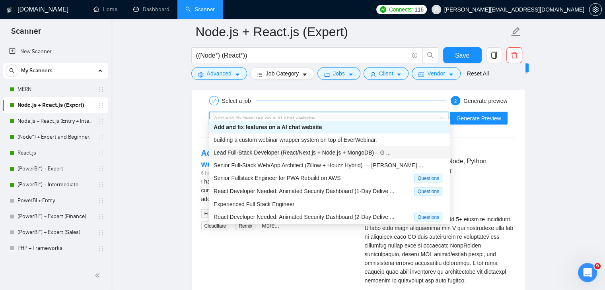
click at [331, 151] on span "Lead Full-Stack Developer (React/Next.js + Node.js + MongoDB) – G ..." at bounding box center [301, 152] width 177 height 6
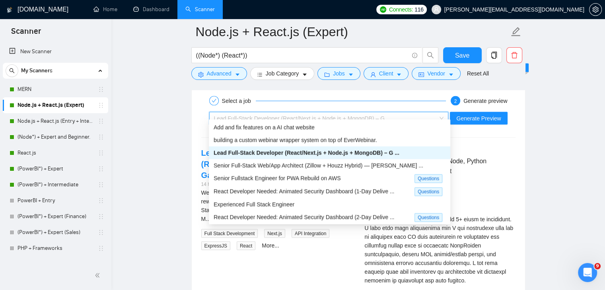
click at [383, 116] on div "Lead Full-Stack Developer (React/Next.js + Node.js + MongoDB) – G ..." at bounding box center [325, 118] width 223 height 12
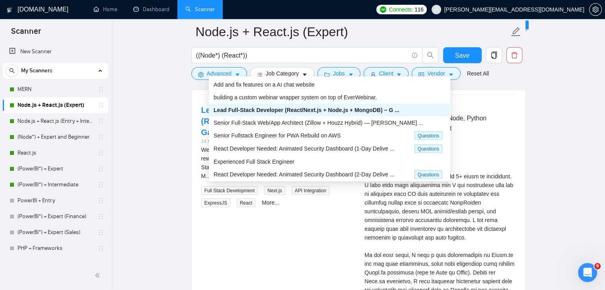
scroll to position [27, 0]
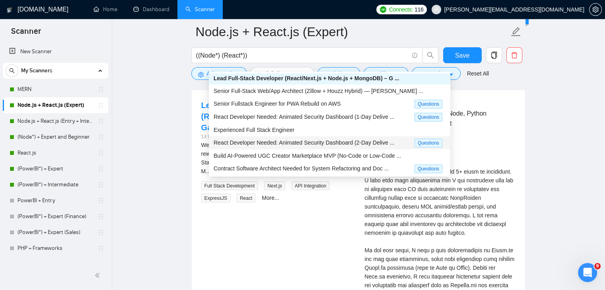
click at [308, 140] on span "React Developer Needed: Animated Security Dashboard (2-Day Delive ..." at bounding box center [303, 143] width 180 height 6
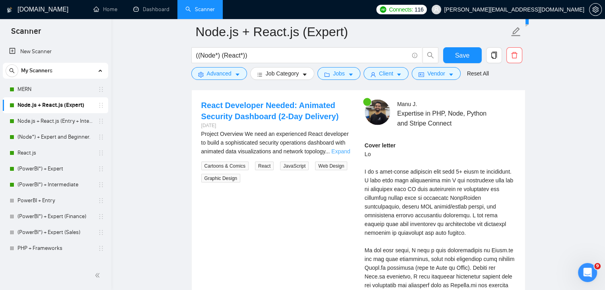
click at [339, 148] on link "Expand" at bounding box center [340, 151] width 19 height 6
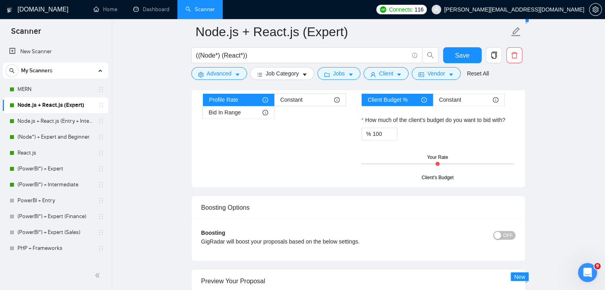
scroll to position [1472, 0]
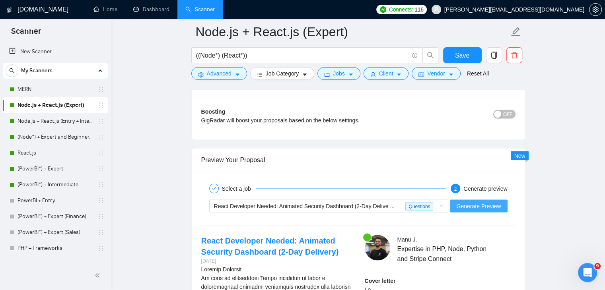
click at [482, 202] on span "Generate Preview" at bounding box center [478, 206] width 45 height 9
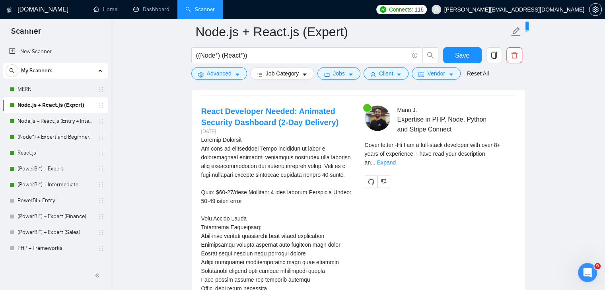
scroll to position [1590, 0]
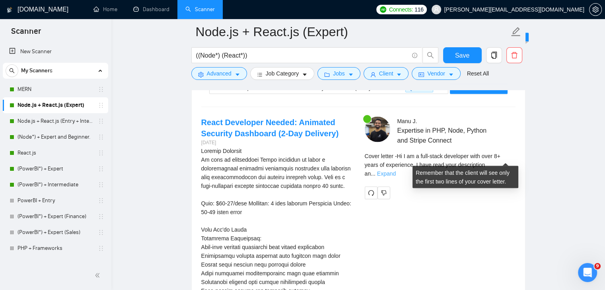
click at [395, 171] on link "Expand" at bounding box center [386, 174] width 19 height 6
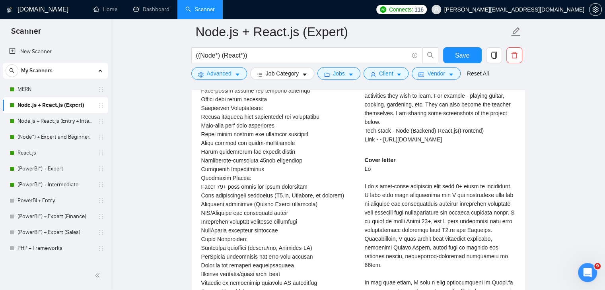
scroll to position [1790, 0]
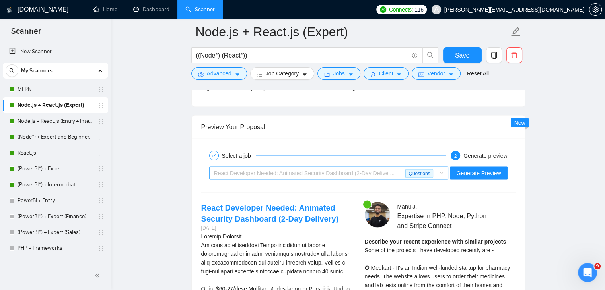
click at [353, 170] on span "React Developer Needed: Animated Security Dashboard (2-Day Delive ..." at bounding box center [304, 173] width 180 height 6
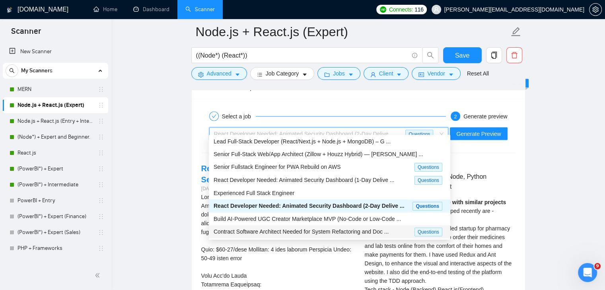
click at [345, 235] on div "Contract Software Architect Needed for System Refactoring and Doc ..." at bounding box center [313, 231] width 201 height 9
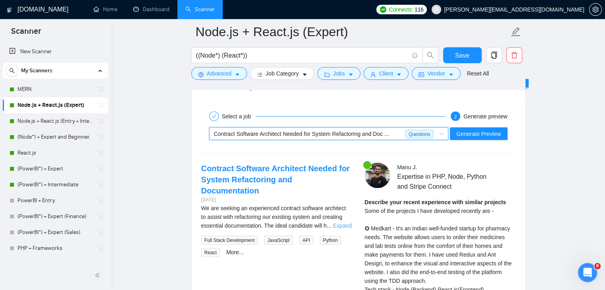
click at [341, 223] on link "Expand" at bounding box center [342, 226] width 19 height 6
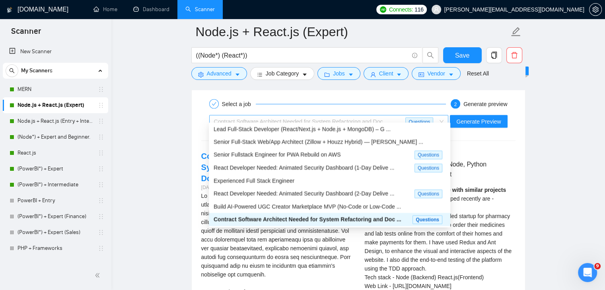
click at [393, 117] on div "Contract Software Architect Needed for System Refactoring and Doc ..." at bounding box center [310, 122] width 192 height 12
click at [308, 193] on span "React Developer Needed: Animated Security Dashboard (2-Day Delive ..." at bounding box center [303, 193] width 180 height 6
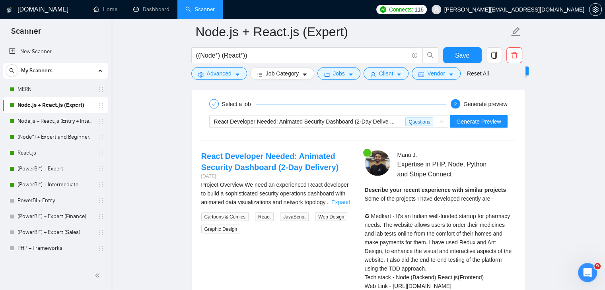
click at [343, 199] on link "Expand" at bounding box center [340, 202] width 19 height 6
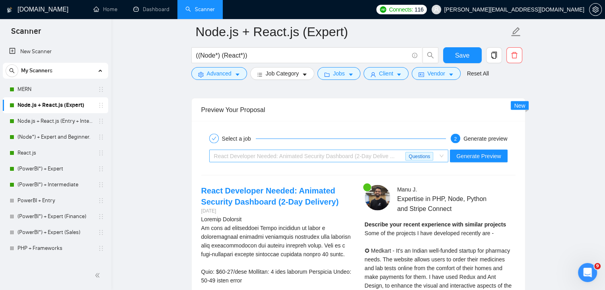
click at [321, 155] on span "React Developer Needed: Animated Security Dashboard (2-Day Delive ... Questions" at bounding box center [329, 156] width 230 height 12
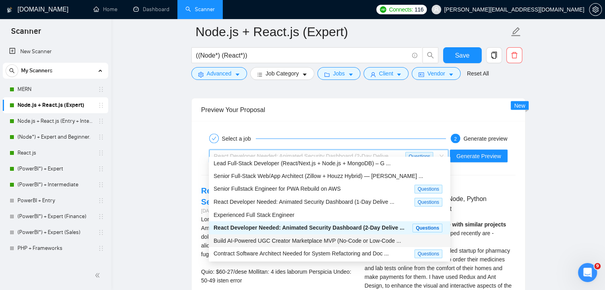
click at [314, 245] on div "Build AI-Powered UGC Creator Marketplace MVP (No-Code or Low-Code ..." at bounding box center [329, 240] width 241 height 13
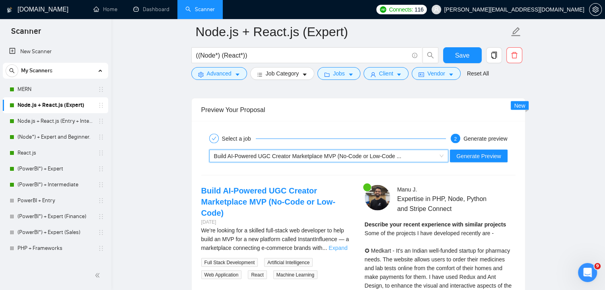
click at [342, 245] on link "Expand" at bounding box center [337, 248] width 19 height 6
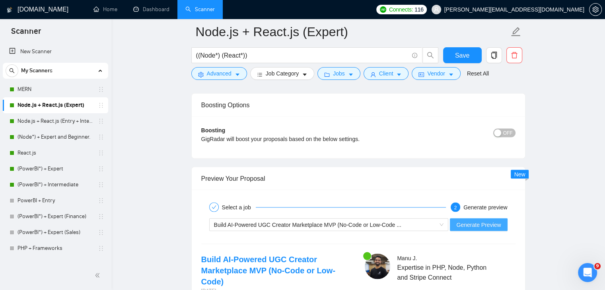
click at [503, 221] on button "Generate Preview" at bounding box center [478, 224] width 57 height 13
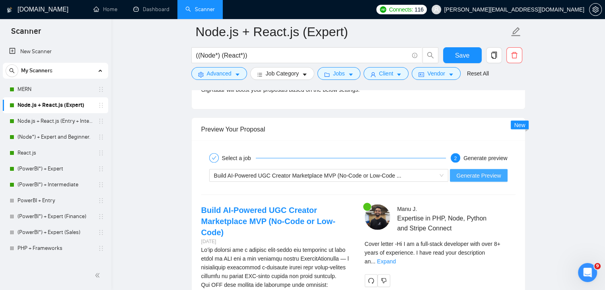
scroll to position [1502, 0]
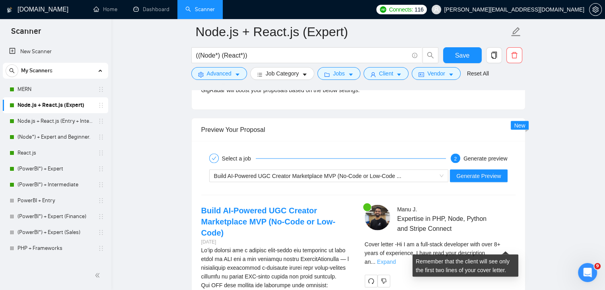
click at [395, 258] on link "Expand" at bounding box center [386, 261] width 19 height 6
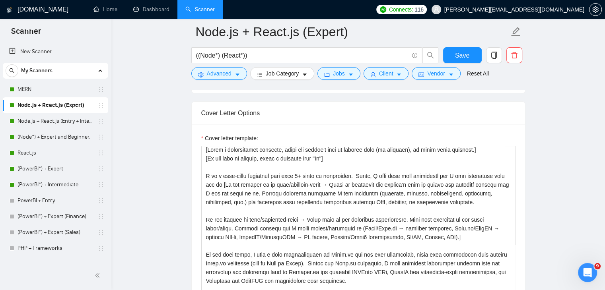
scroll to position [0, 0]
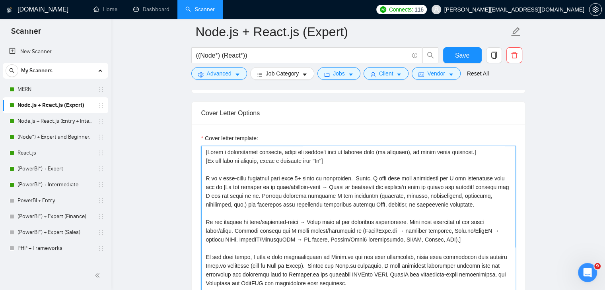
click at [256, 190] on textarea "Cover letter template:" at bounding box center [358, 235] width 314 height 179
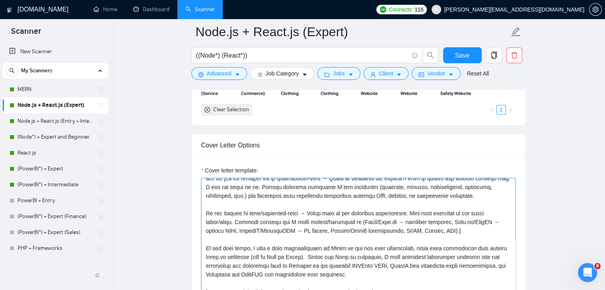
scroll to position [55, 0]
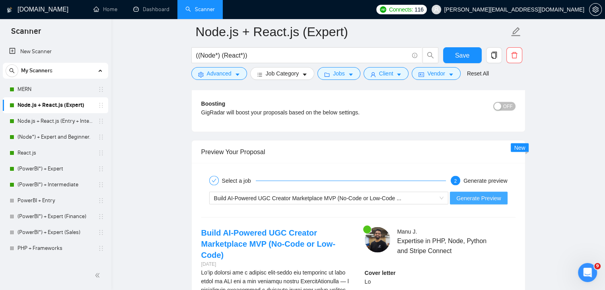
type textarea "[Write a personalized greeting, using the client's name or company name (if pro…"
click at [478, 195] on button "Generate Preview" at bounding box center [478, 198] width 57 height 13
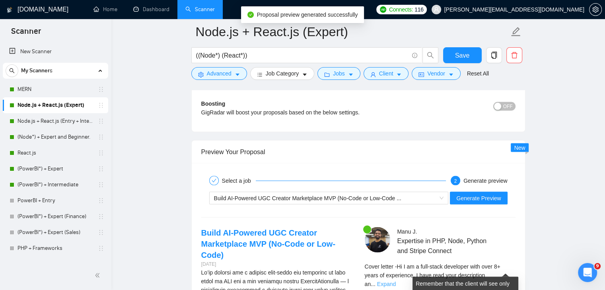
click at [395, 281] on link "Expand" at bounding box center [386, 284] width 19 height 6
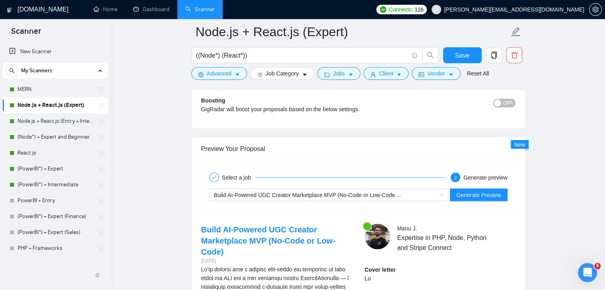
scroll to position [1480, 0]
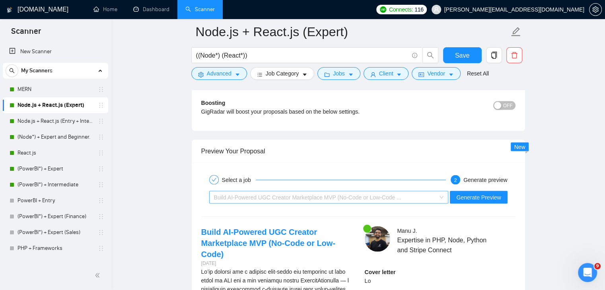
click at [308, 194] on span "Build AI-Powered UGC Creator Marketplace MVP (No-Code or Low-Code ..." at bounding box center [307, 197] width 187 height 6
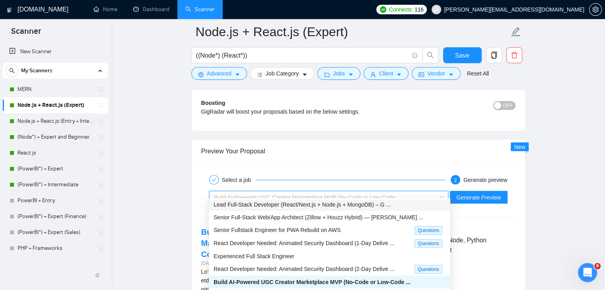
click at [309, 205] on span "Lead Full-Stack Developer (React/Next.js + Node.js + MongoDB) – G ..." at bounding box center [301, 204] width 177 height 6
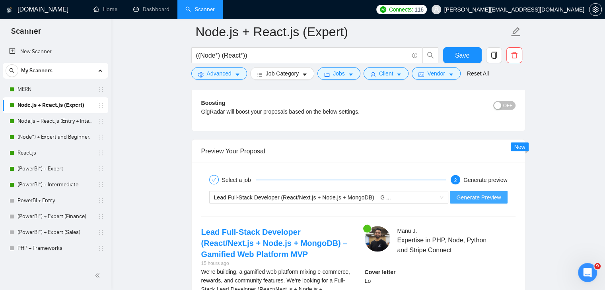
click at [485, 194] on span "Generate Preview" at bounding box center [478, 197] width 45 height 9
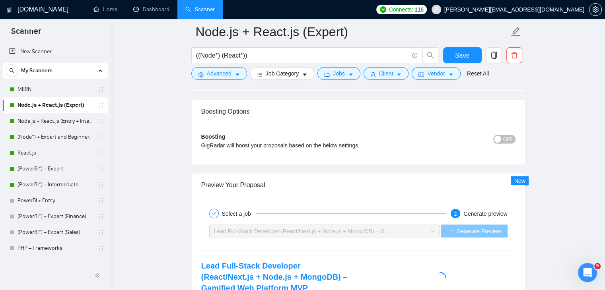
scroll to position [1446, 0]
click at [312, 229] on div "Lead Full-Stack Developer (React/Next.js + Node.js + MongoDB) – G ..." at bounding box center [321, 231] width 214 height 12
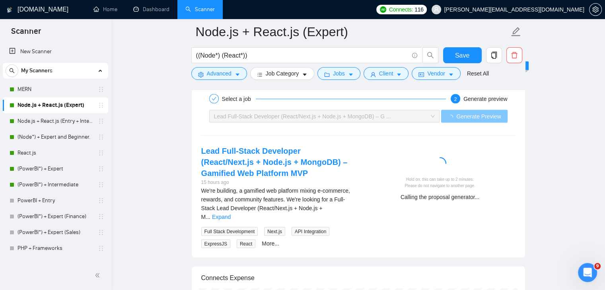
scroll to position [1561, 0]
click at [231, 214] on link "Expand" at bounding box center [221, 217] width 19 height 6
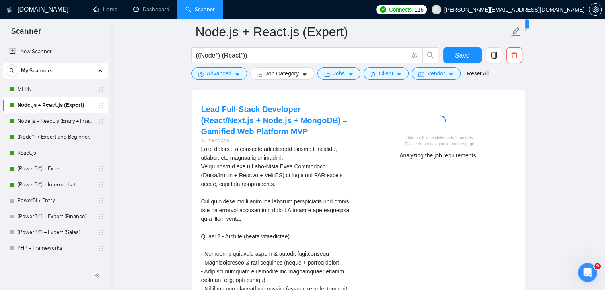
scroll to position [1605, 0]
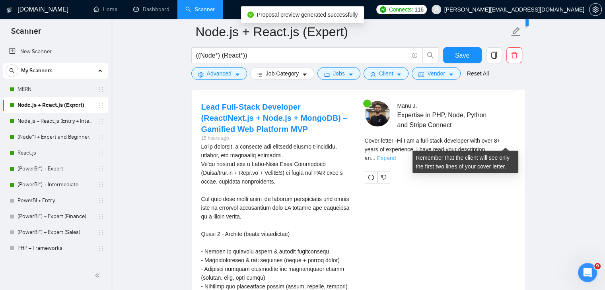
click at [395, 155] on link "Expand" at bounding box center [386, 158] width 19 height 6
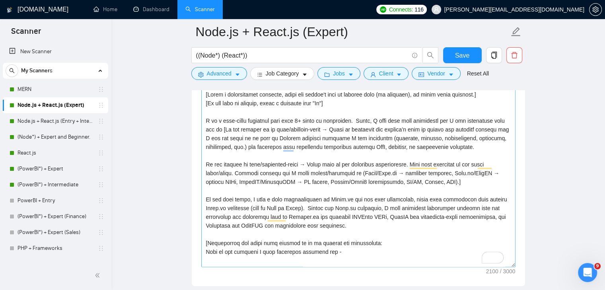
scroll to position [945, 0]
click at [482, 177] on textarea "Cover letter template:" at bounding box center [358, 178] width 314 height 179
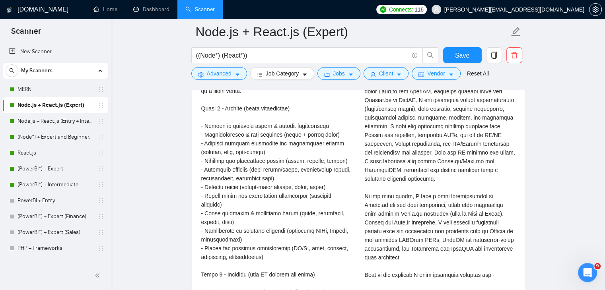
scroll to position [1731, 0]
click at [356, 202] on div "Lead Full-Stack Developer (React/Next.js + Node.js + MongoDB) – Gamified Web Pl…" at bounding box center [276, 236] width 163 height 523
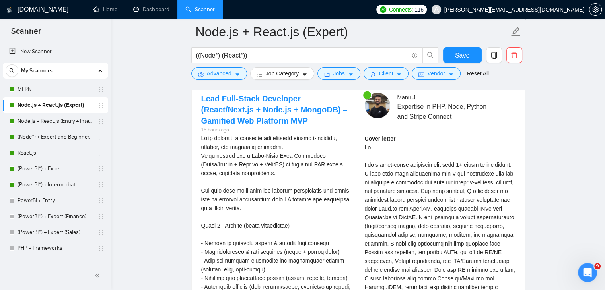
scroll to position [1609, 0]
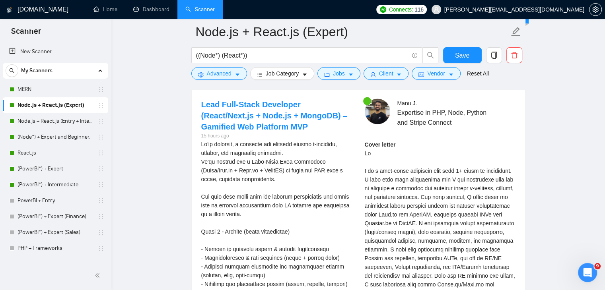
scroll to position [1643, 0]
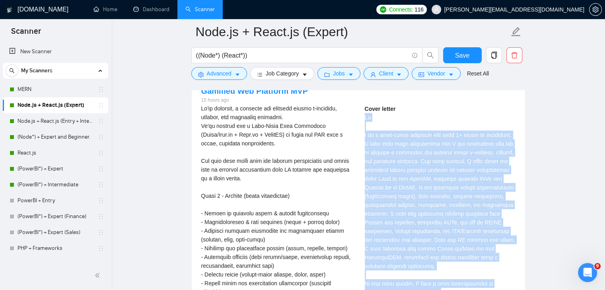
drag, startPoint x: 362, startPoint y: 113, endPoint x: 412, endPoint y: 283, distance: 177.6
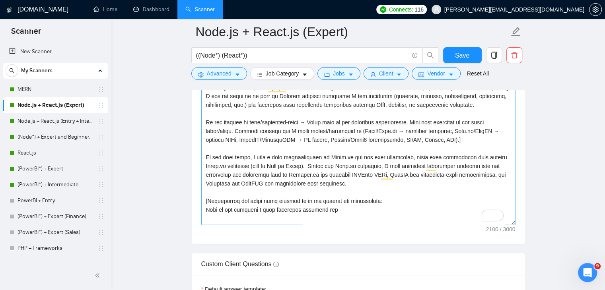
scroll to position [0, 0]
click at [431, 133] on textarea "Cover letter template:" at bounding box center [358, 135] width 314 height 179
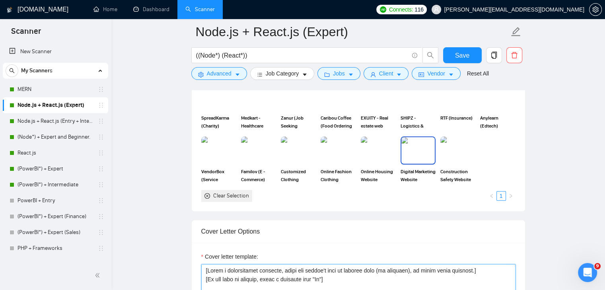
scroll to position [754, 0]
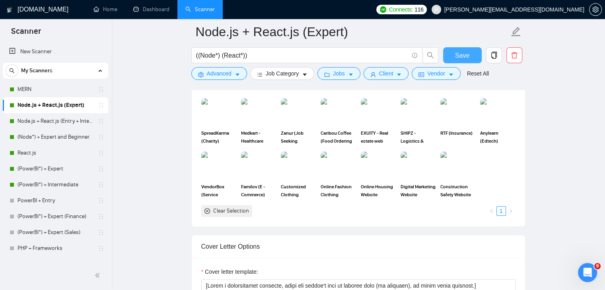
click at [461, 59] on span "Save" at bounding box center [462, 55] width 14 height 10
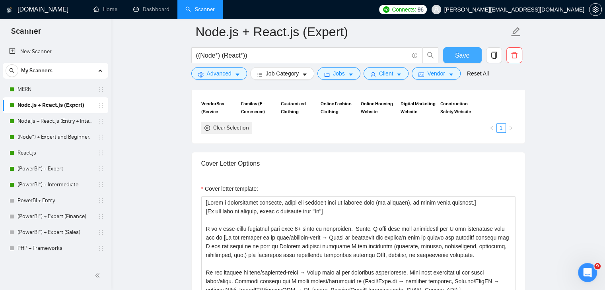
scroll to position [958, 0]
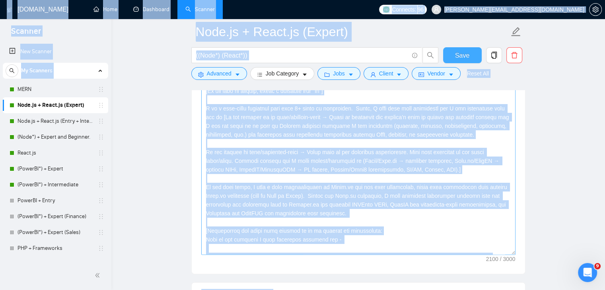
copy body "Scanner New Scanner My Scanners MERN Node.js + React.js (Expert) Node.js + Reac…"
click at [350, 238] on textarea "Cover letter template:" at bounding box center [358, 165] width 314 height 179
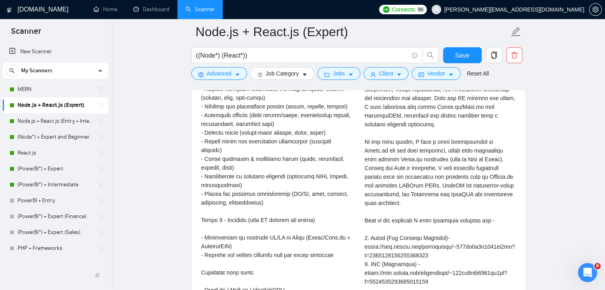
scroll to position [1794, 0]
